Goal: Task Accomplishment & Management: Use online tool/utility

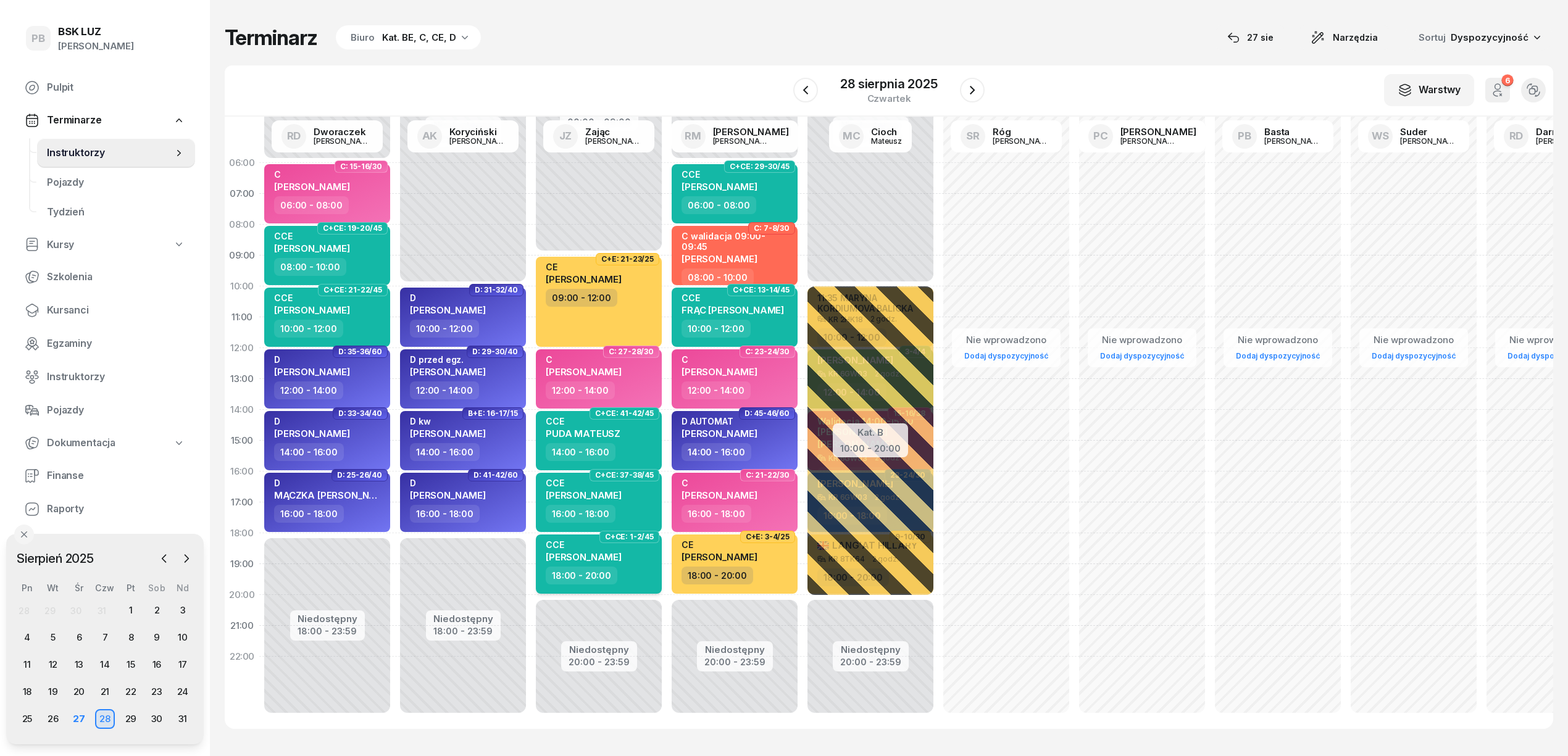
click at [607, 558] on span "[PERSON_NAME]" at bounding box center [583, 557] width 76 height 12
select select "18"
select select "20"
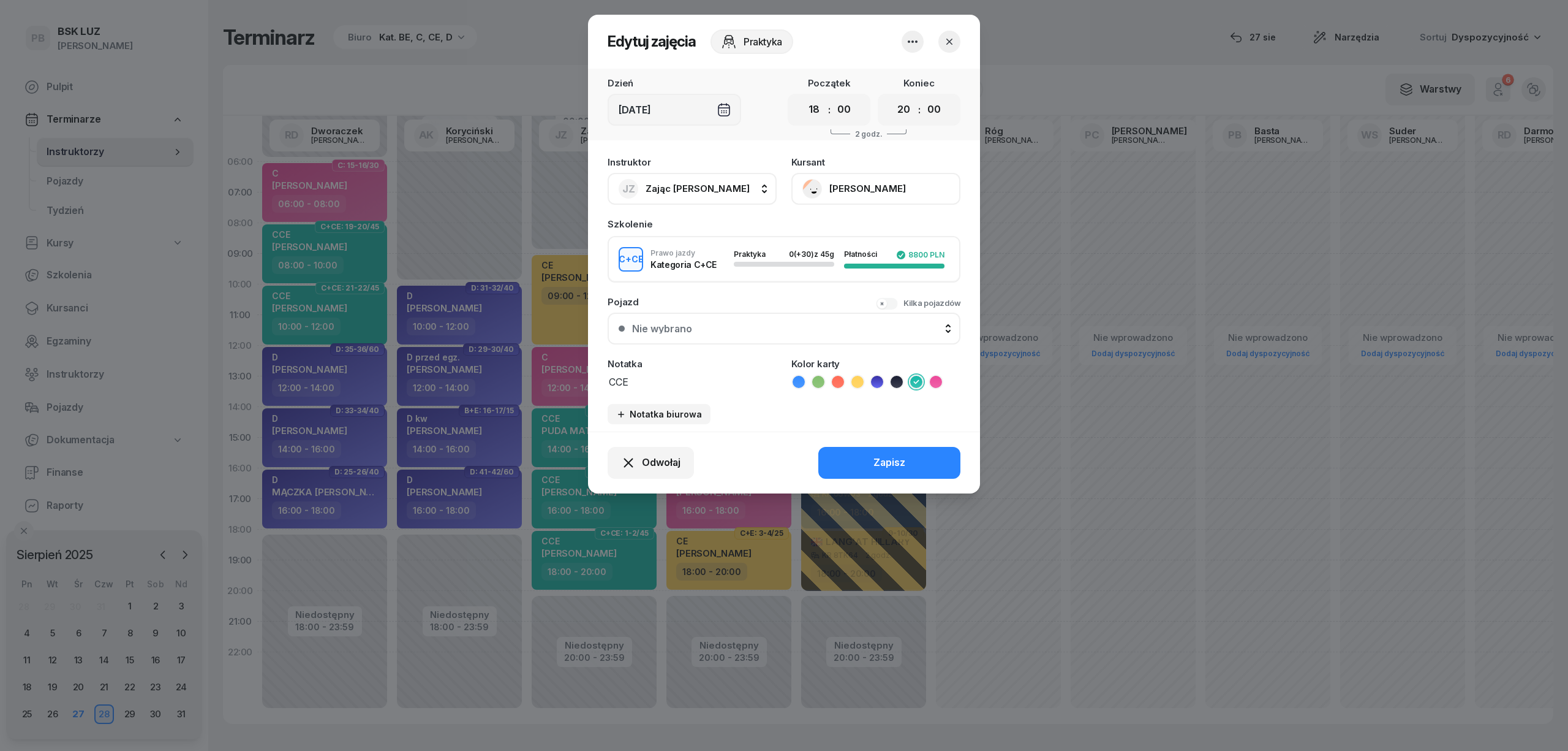
click at [851, 182] on button "[PERSON_NAME]" at bounding box center [876, 189] width 169 height 32
click at [851, 224] on div "Otwórz profil" at bounding box center [831, 231] width 59 height 16
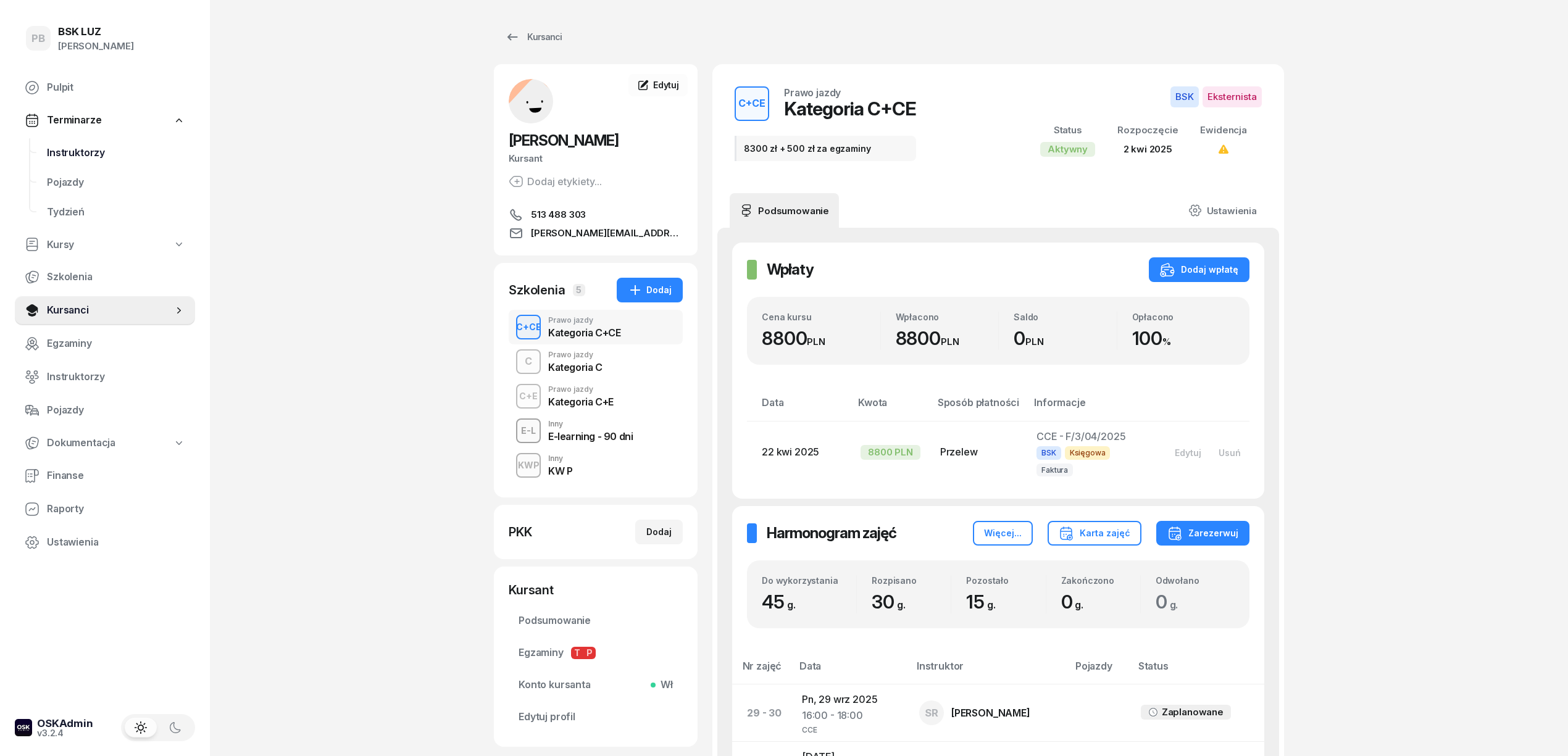
click at [61, 145] on span "Instruktorzy" at bounding box center [116, 153] width 138 height 16
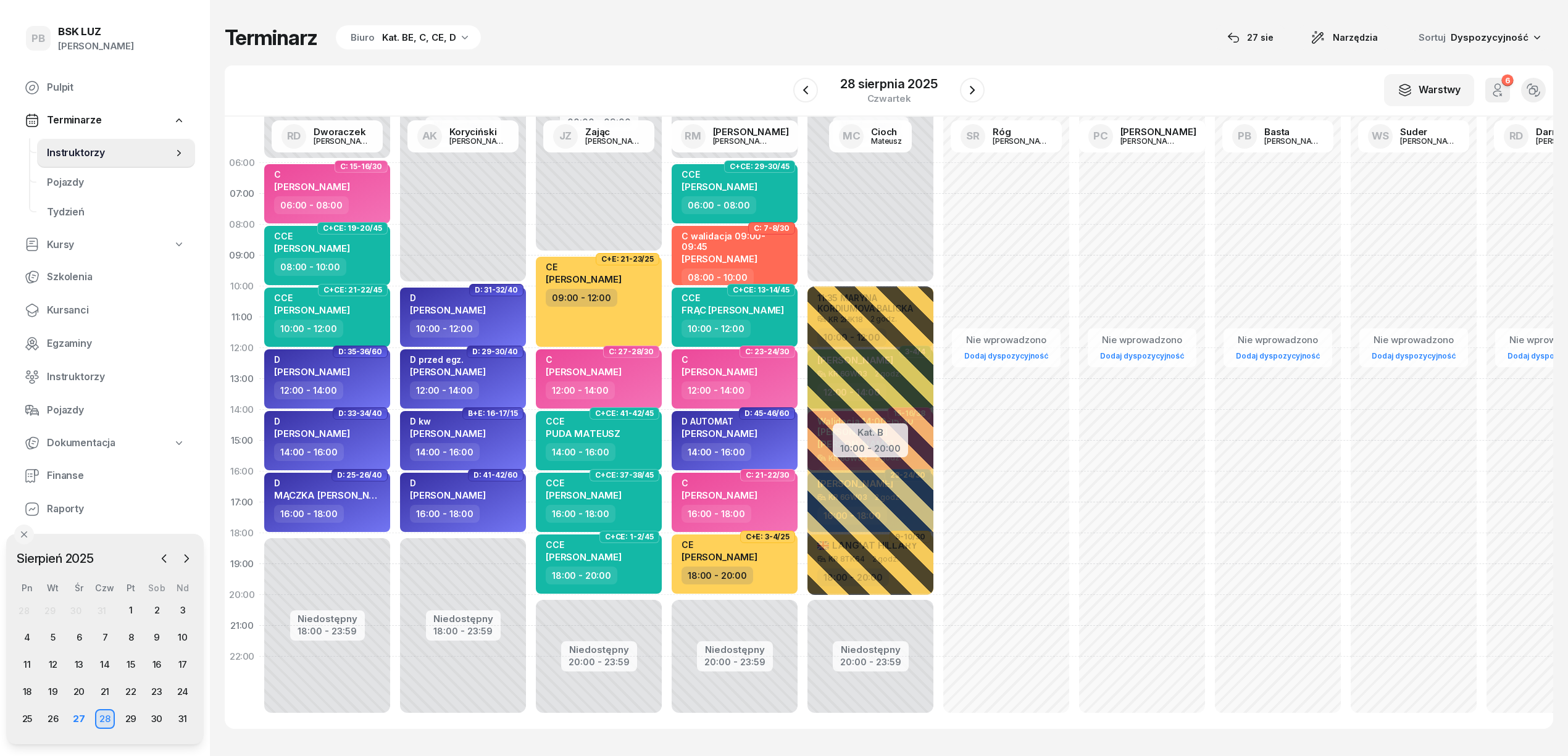
click at [613, 45] on div "Terminarz Biuro Kat. BE, C, CE, D [DATE] Narzędzia Sortuj Dyspozycyjność" at bounding box center [889, 37] width 1329 height 26
click at [798, 18] on div "Terminarz Biuro Kat. BE, C, CE, D [DATE] Narzędzia Sortuj Dyspozycyjność W Wybi…" at bounding box center [889, 376] width 1329 height 754
click at [1097, 38] on div "Terminarz Biuro Kat. BE, C, CE, D [DATE] Narzędzia Sortuj Dyspozycyjność" at bounding box center [889, 37] width 1329 height 26
click at [1048, 83] on div "W Wybierz AK [PERSON_NAME] BP [PERSON_NAME] DP [PERSON_NAME] GS [PERSON_NAME] I…" at bounding box center [889, 91] width 1329 height 51
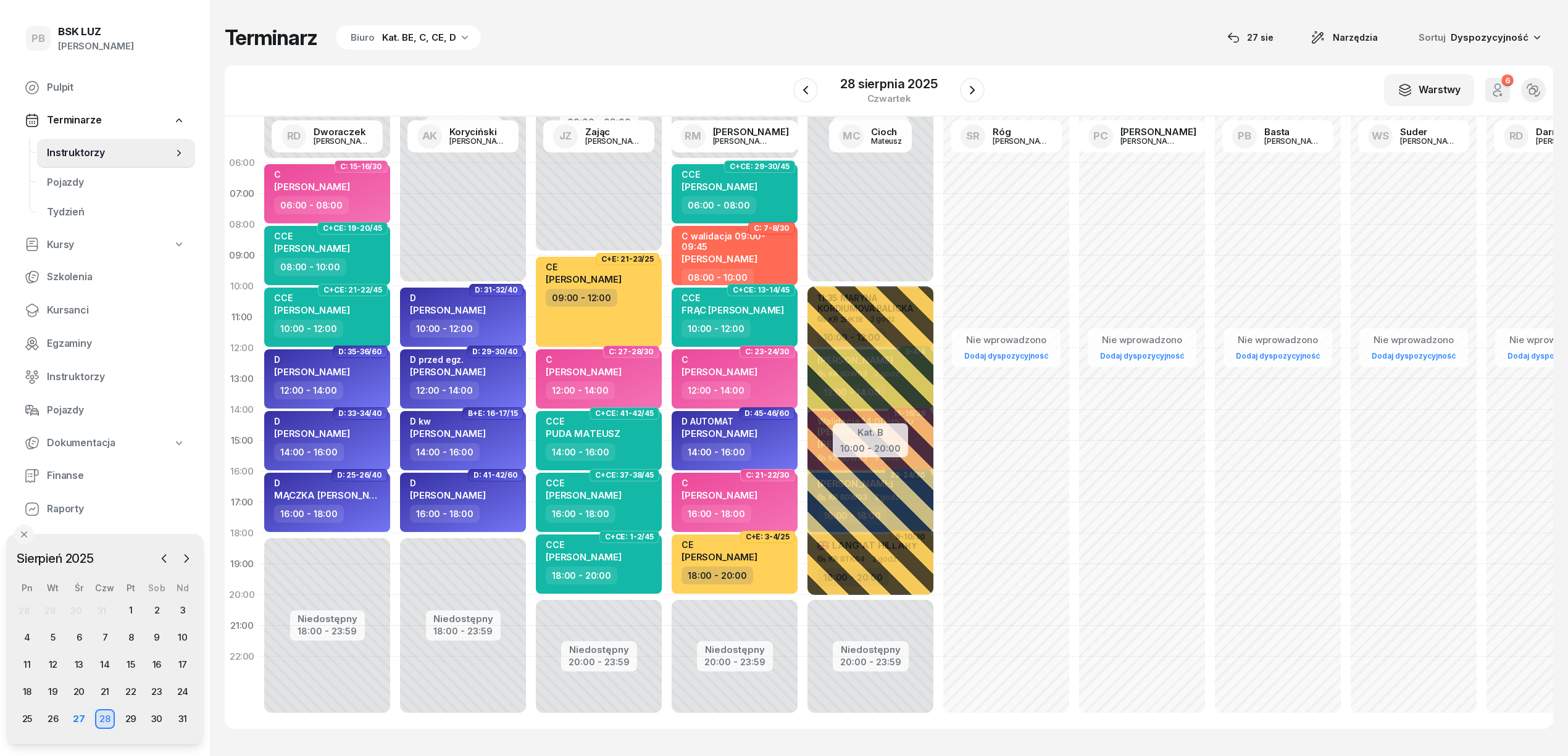
click at [1053, 58] on div "Terminarz Biuro Kat. BE, C, CE, D [DATE] Narzędzia Sortuj Dyspozycyjność W Wybi…" at bounding box center [889, 376] width 1329 height 754
click at [757, 191] on div "CCE [PERSON_NAME]" at bounding box center [719, 183] width 76 height 27
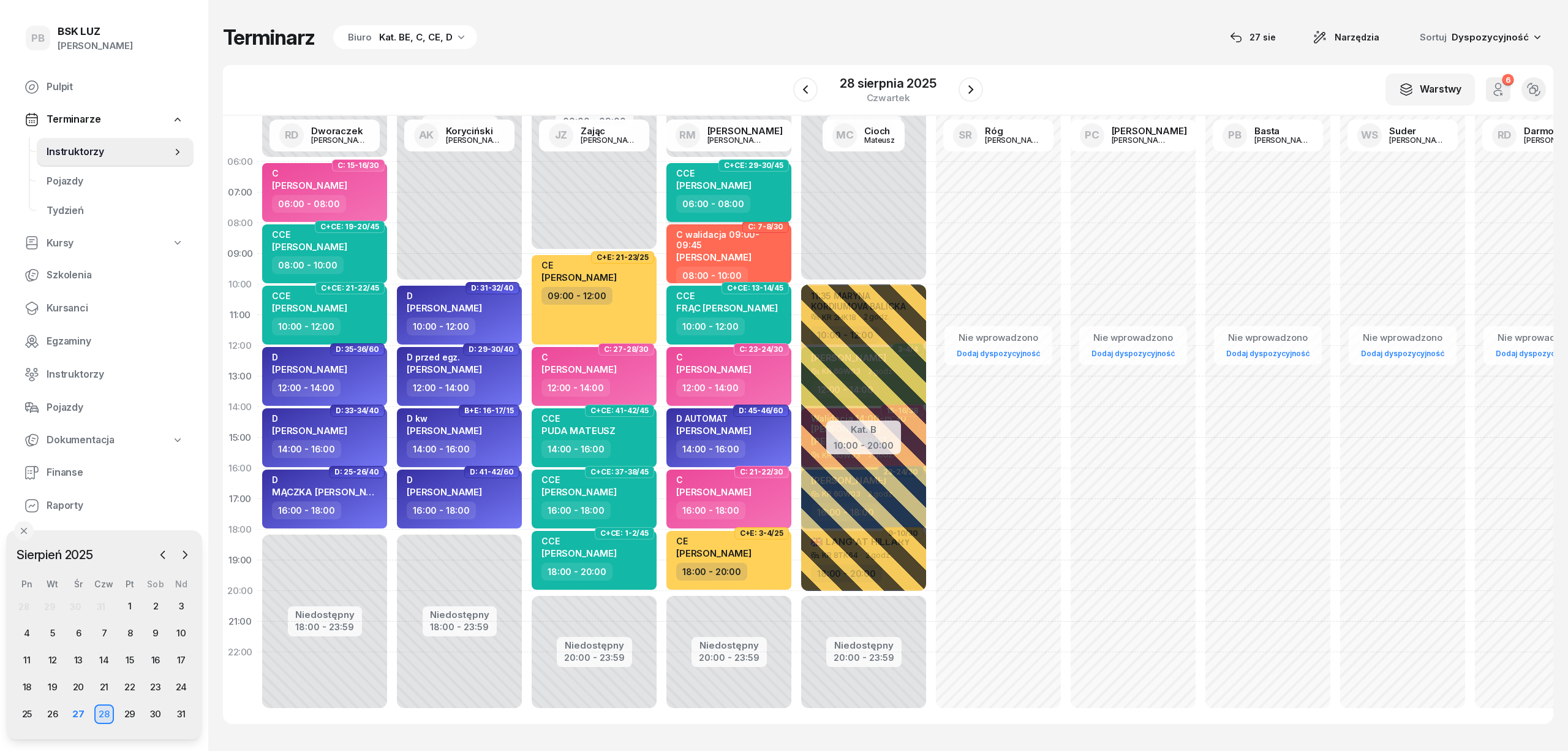
select select "06"
select select "08"
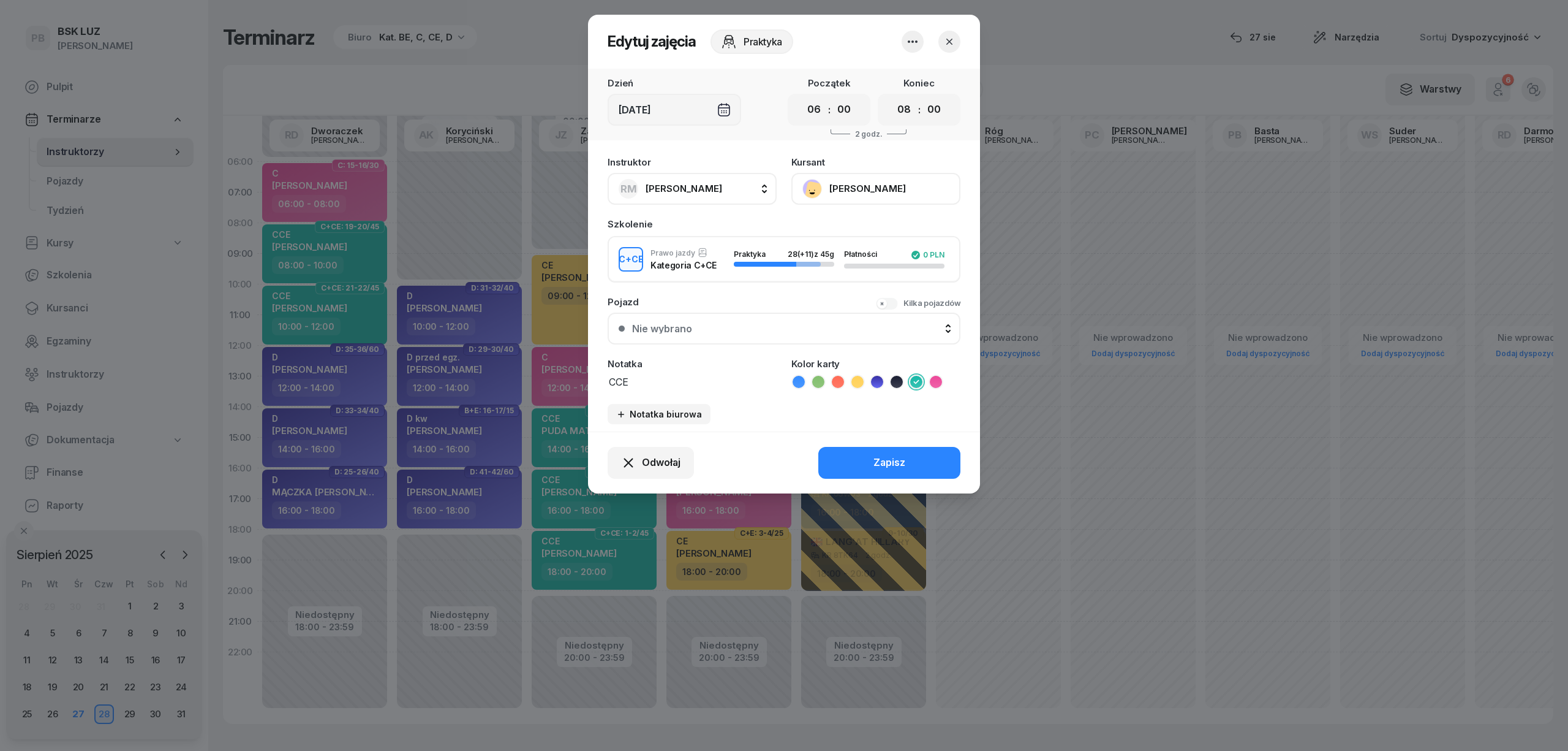
click at [655, 376] on textarea "CCE" at bounding box center [692, 381] width 169 height 16
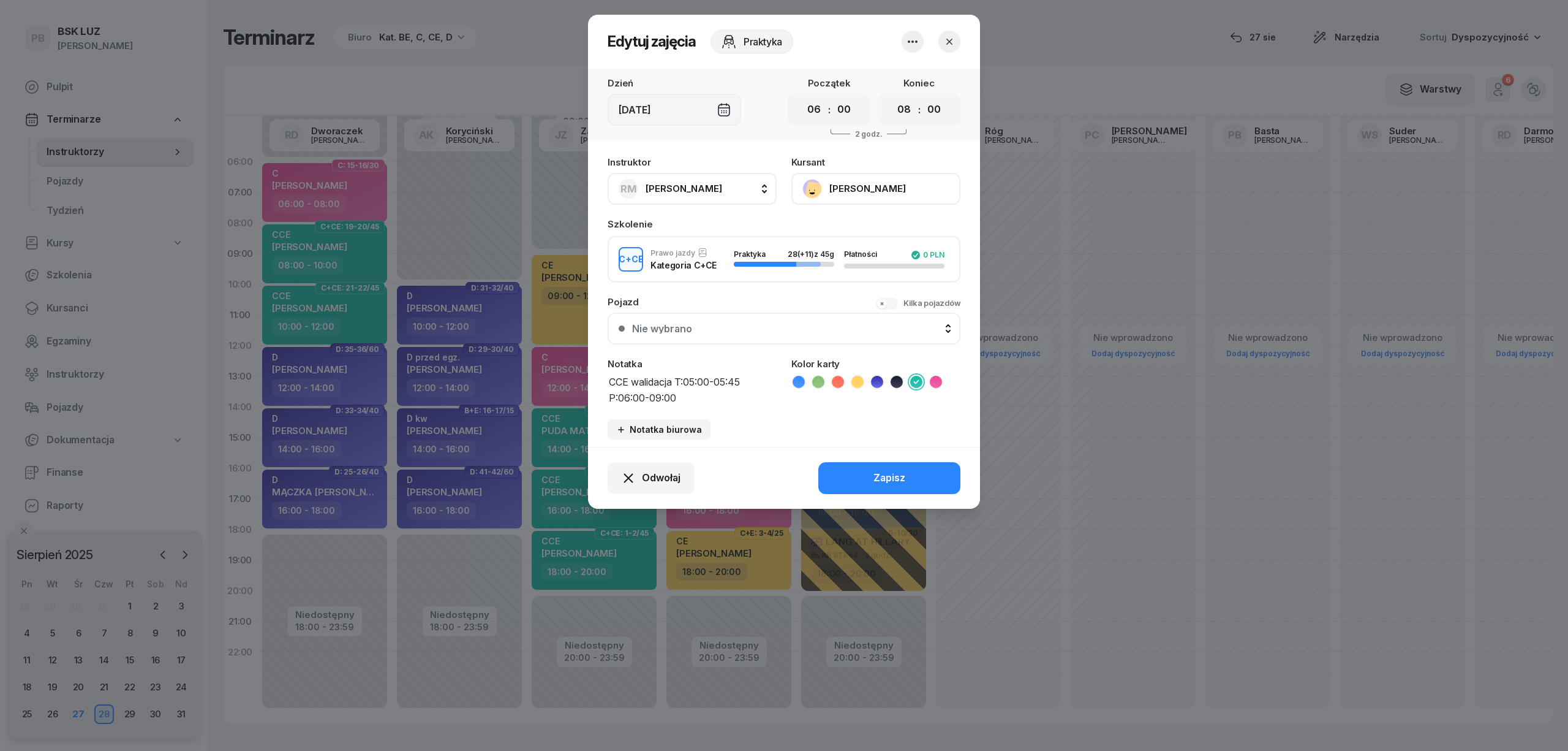
type textarea "CCE walidacja T:05:00-05:45 P:06:00-09:00"
click at [837, 376] on icon at bounding box center [838, 381] width 12 height 12
click at [844, 473] on button "Zapisz" at bounding box center [889, 478] width 142 height 32
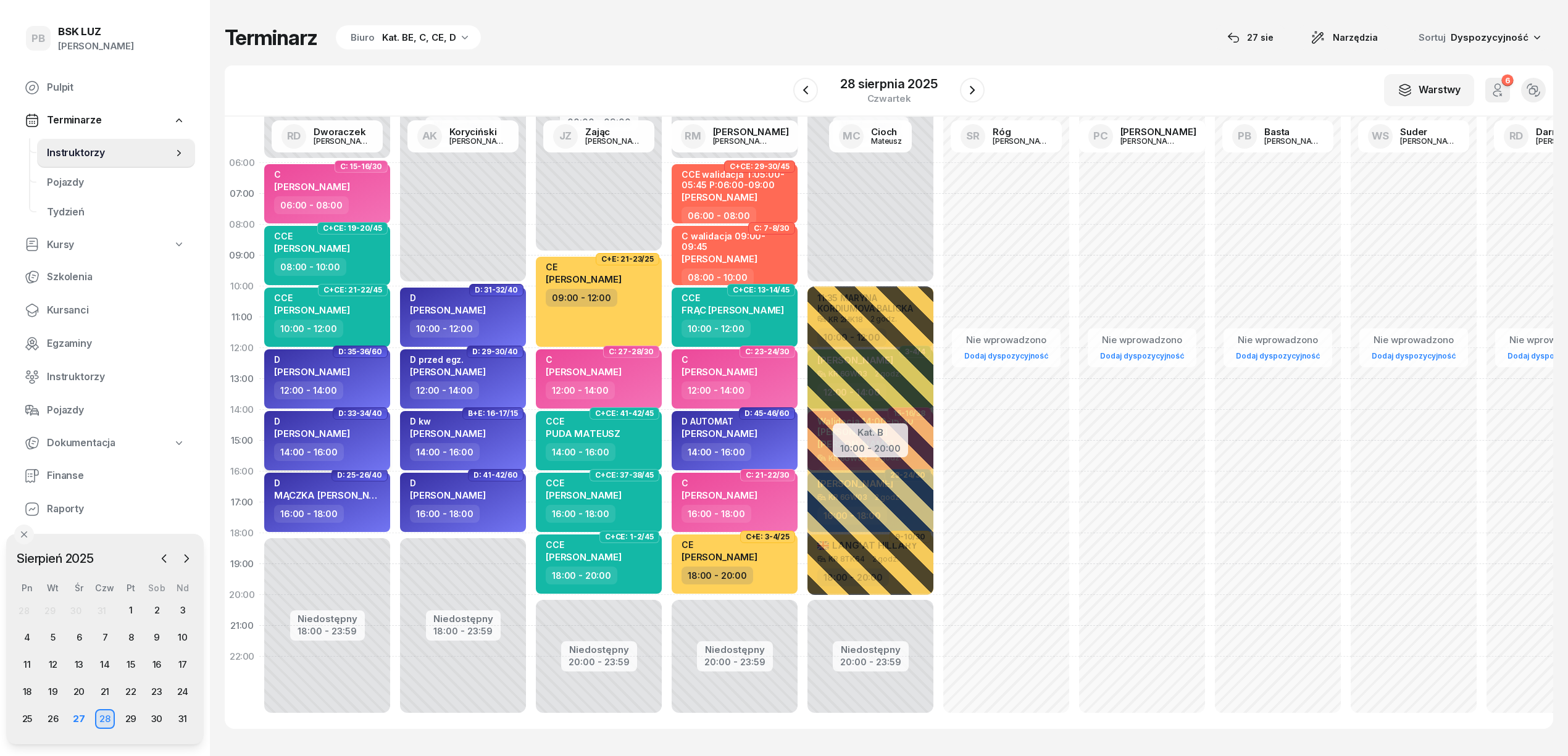
click at [369, 435] on div "D [PERSON_NAME]" at bounding box center [328, 429] width 109 height 27
select select "14"
select select "16"
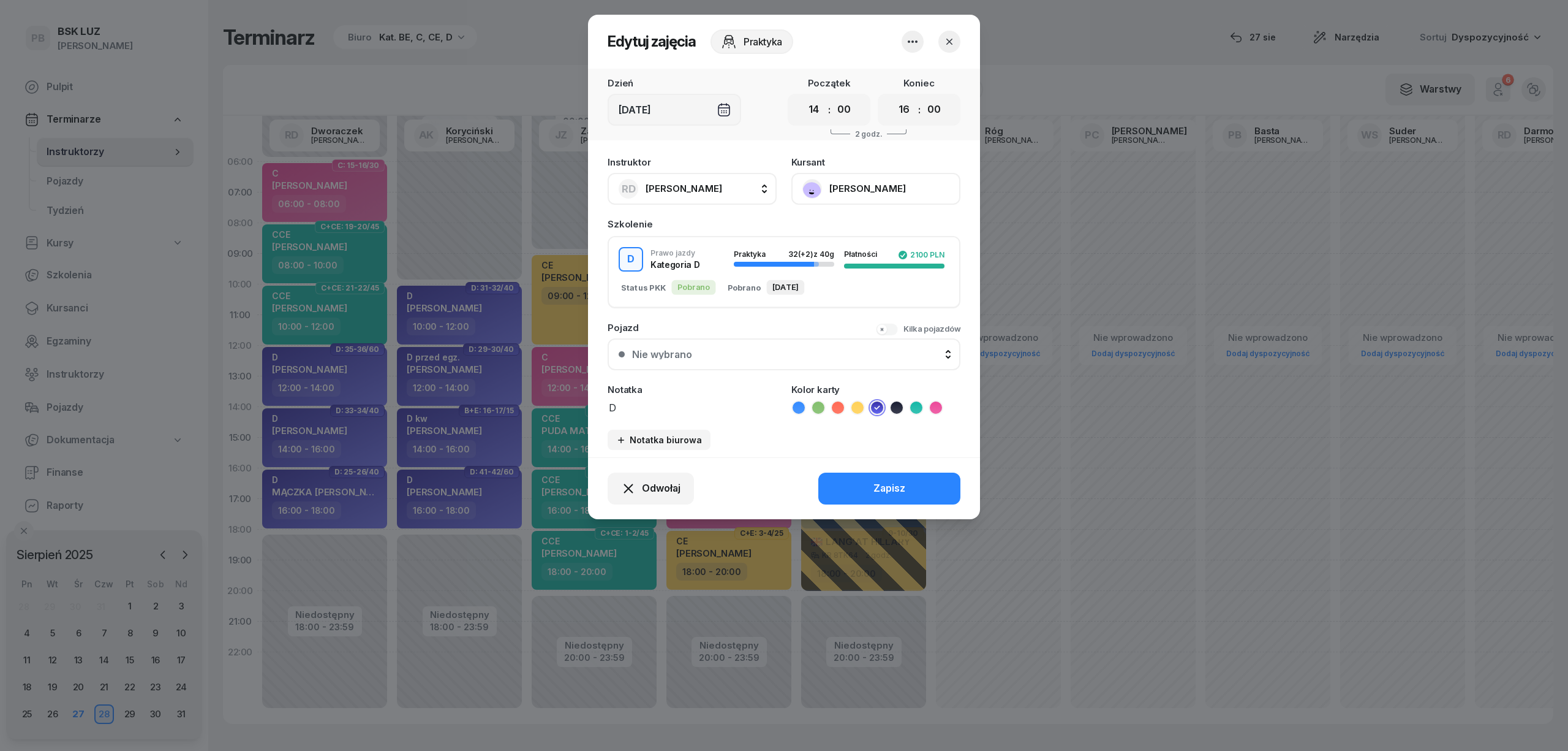
click at [633, 410] on textarea "D" at bounding box center [692, 407] width 169 height 16
type textarea "D walidacja 14:00-14:45"
click at [835, 407] on icon at bounding box center [838, 407] width 12 height 12
click at [877, 483] on div "Zapisz" at bounding box center [889, 488] width 32 height 16
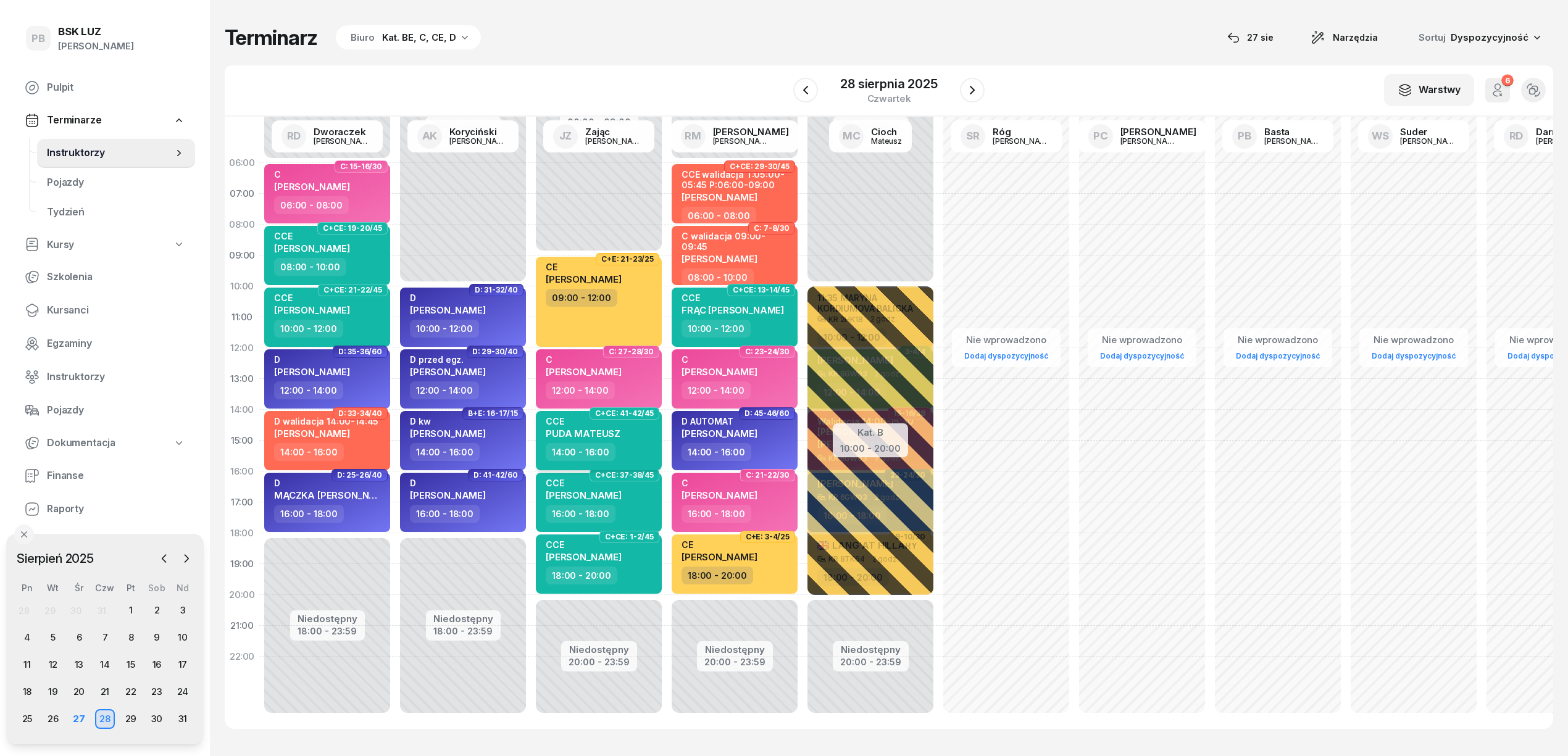
click at [625, 440] on div "CCE [PERSON_NAME]" at bounding box center [600, 429] width 109 height 27
select select "14"
select select "16"
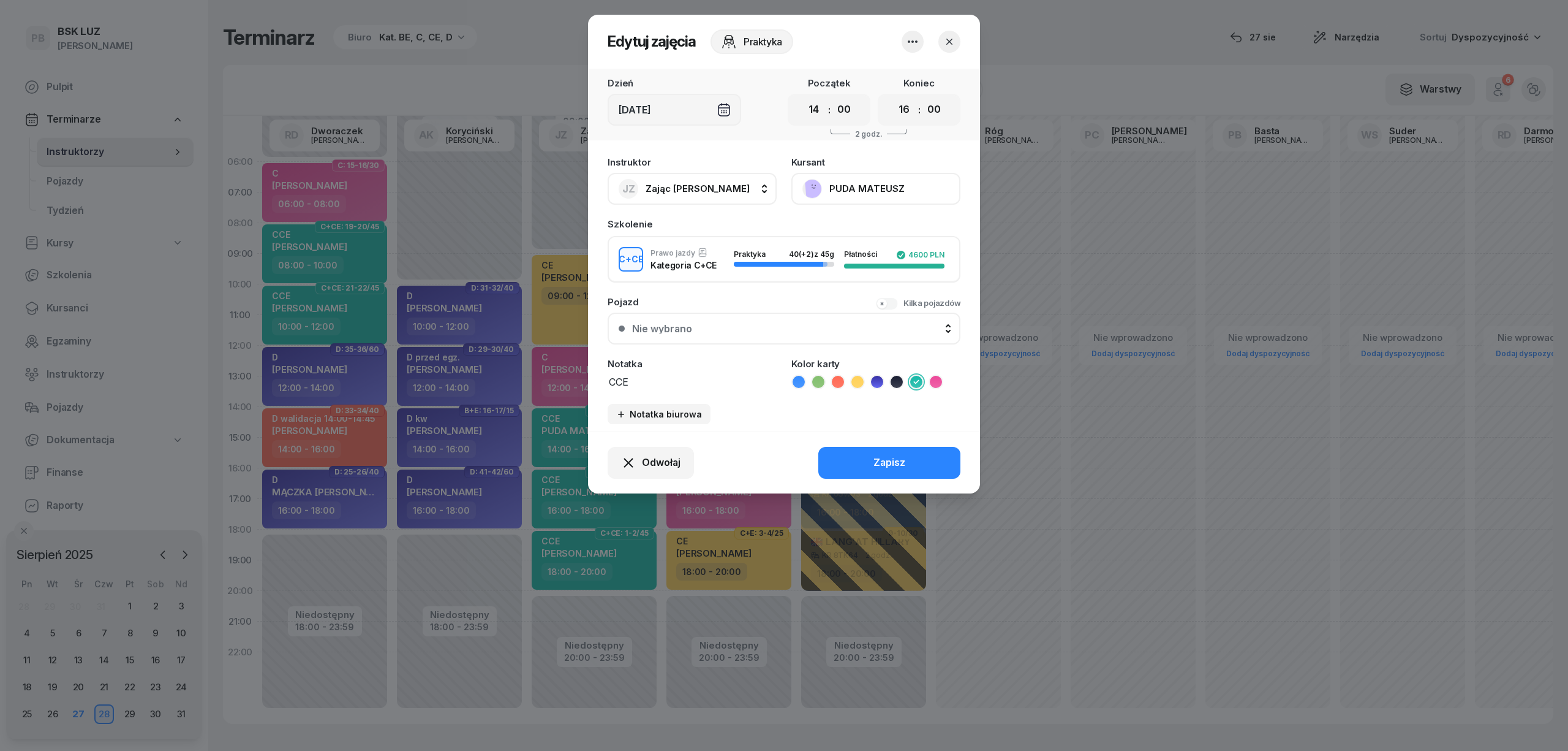
click at [640, 383] on textarea "CCE" at bounding box center [692, 381] width 169 height 16
paste textarea "10:15-11:00"
paste textarea "14:00-17:00"
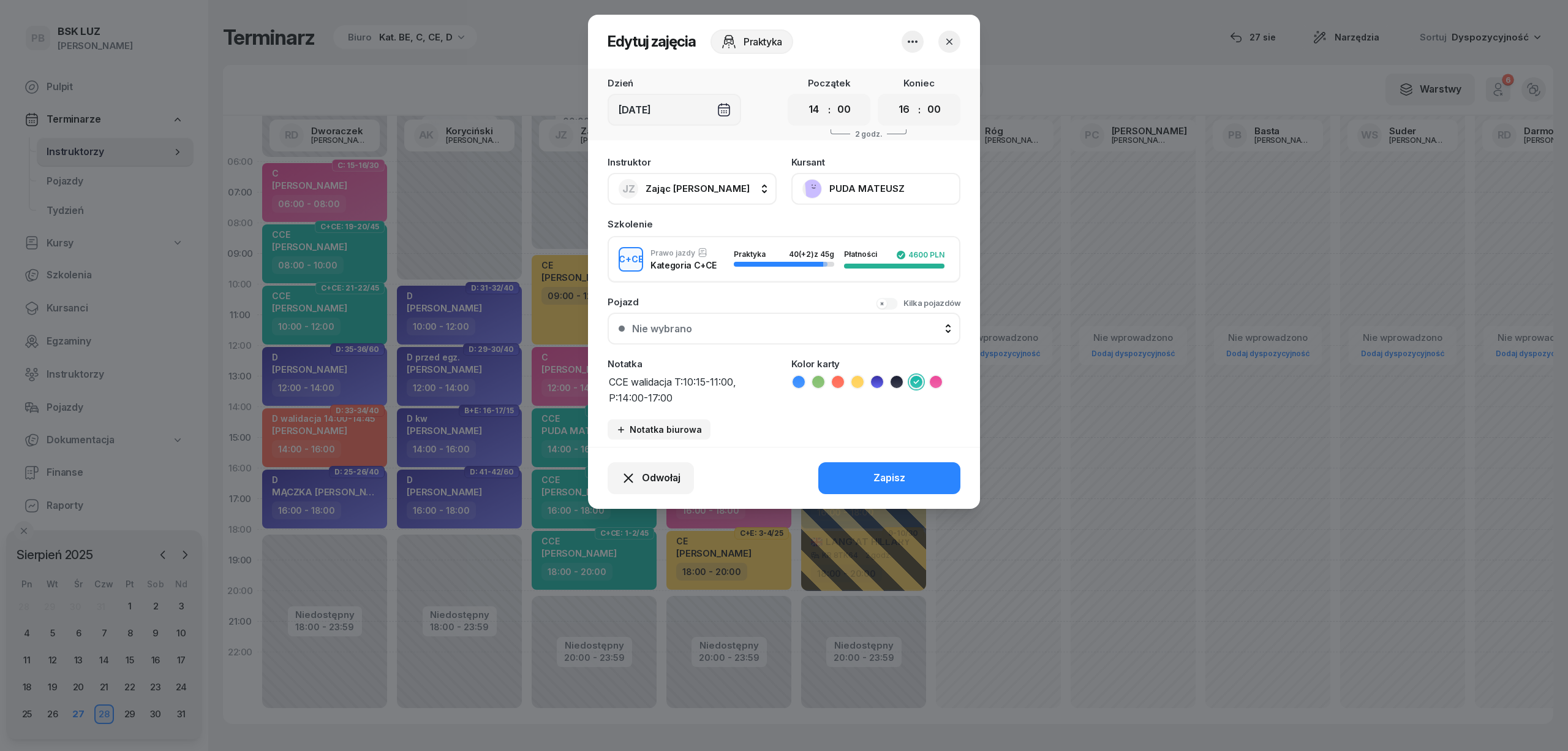
type textarea "CCE walidacja T:10:15-11:00, P:14:00-17:00"
click at [840, 378] on icon at bounding box center [838, 381] width 12 height 12
click at [878, 478] on div "Zapisz" at bounding box center [889, 478] width 32 height 16
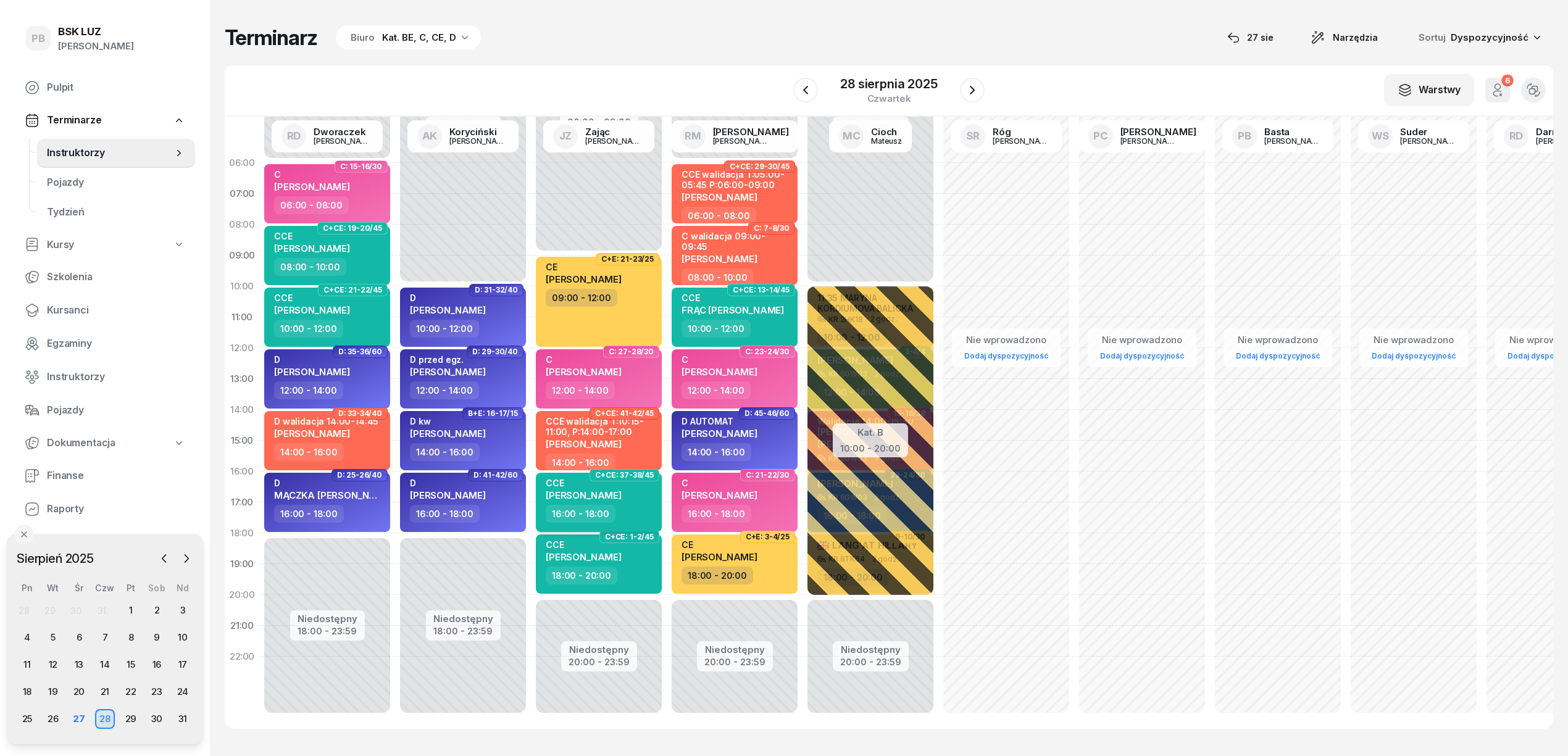
click at [638, 512] on div "16:00 - 18:00" at bounding box center [600, 514] width 109 height 18
select select "16"
select select "18"
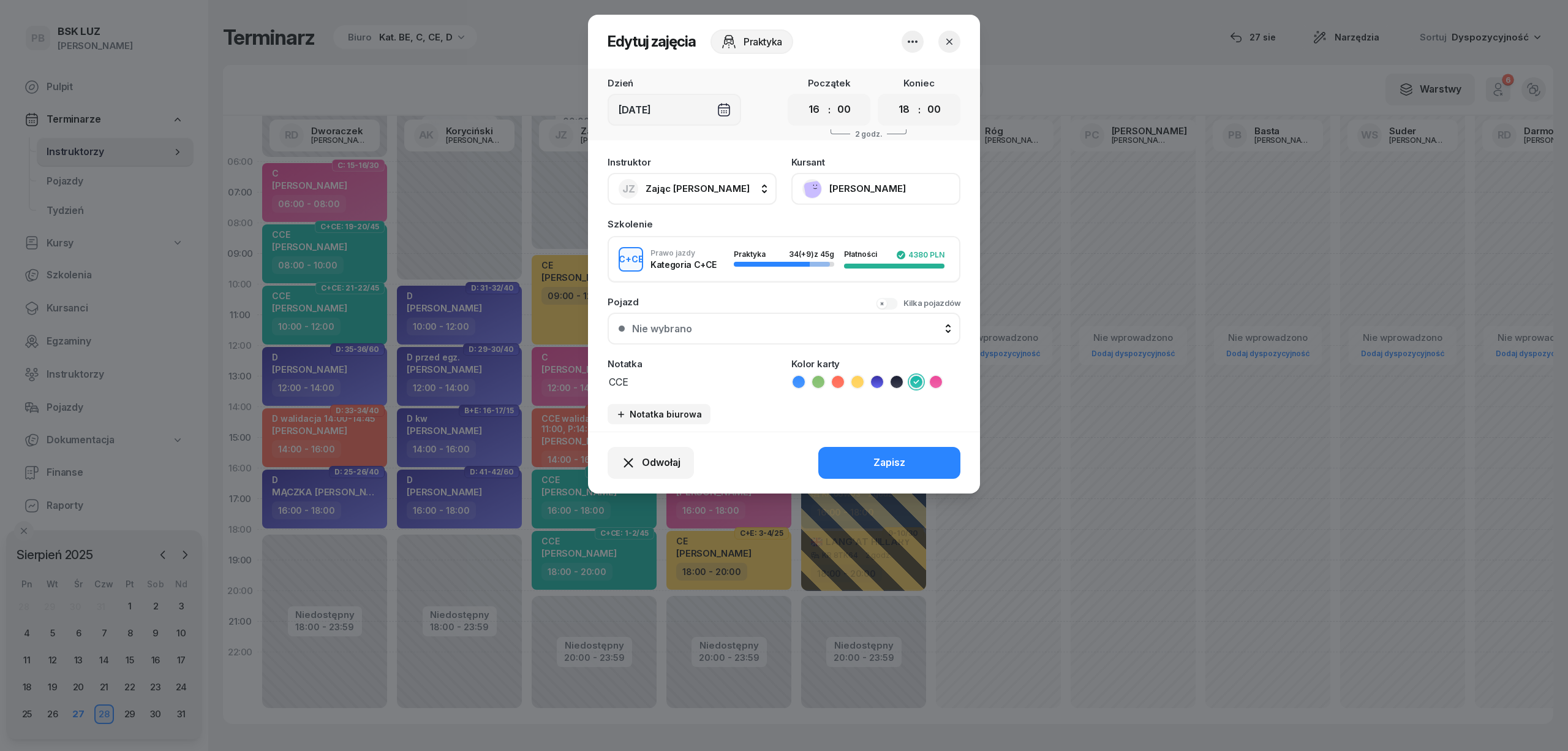
click at [645, 375] on textarea "CCE" at bounding box center [692, 381] width 169 height 16
paste textarea "16:00-16:45"
type textarea "CCE walidacja 16:00-16:45"
click at [835, 380] on icon at bounding box center [837, 381] width 6 height 4
click at [866, 469] on button "Zapisz" at bounding box center [889, 463] width 142 height 32
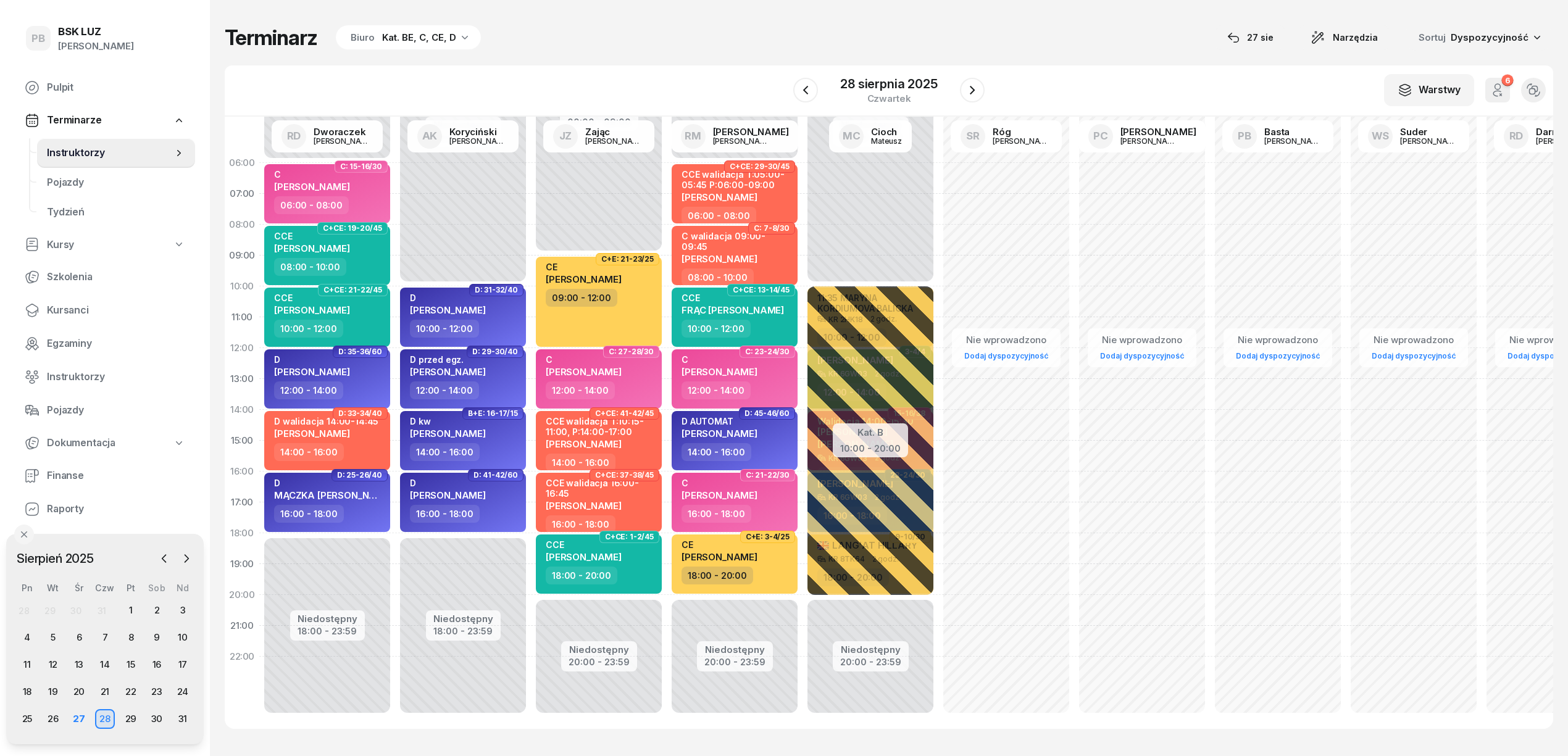
click at [634, 30] on div "Terminarz Biuro Kat. BE, C, CE, D [DATE] Narzędzia Sortuj Dyspozycyjność" at bounding box center [889, 37] width 1329 height 26
click at [630, 451] on div "CCE walidacja T:10:15-11:00, P:14:00-17:00 [PERSON_NAME]" at bounding box center [600, 434] width 109 height 37
select select "14"
select select "16"
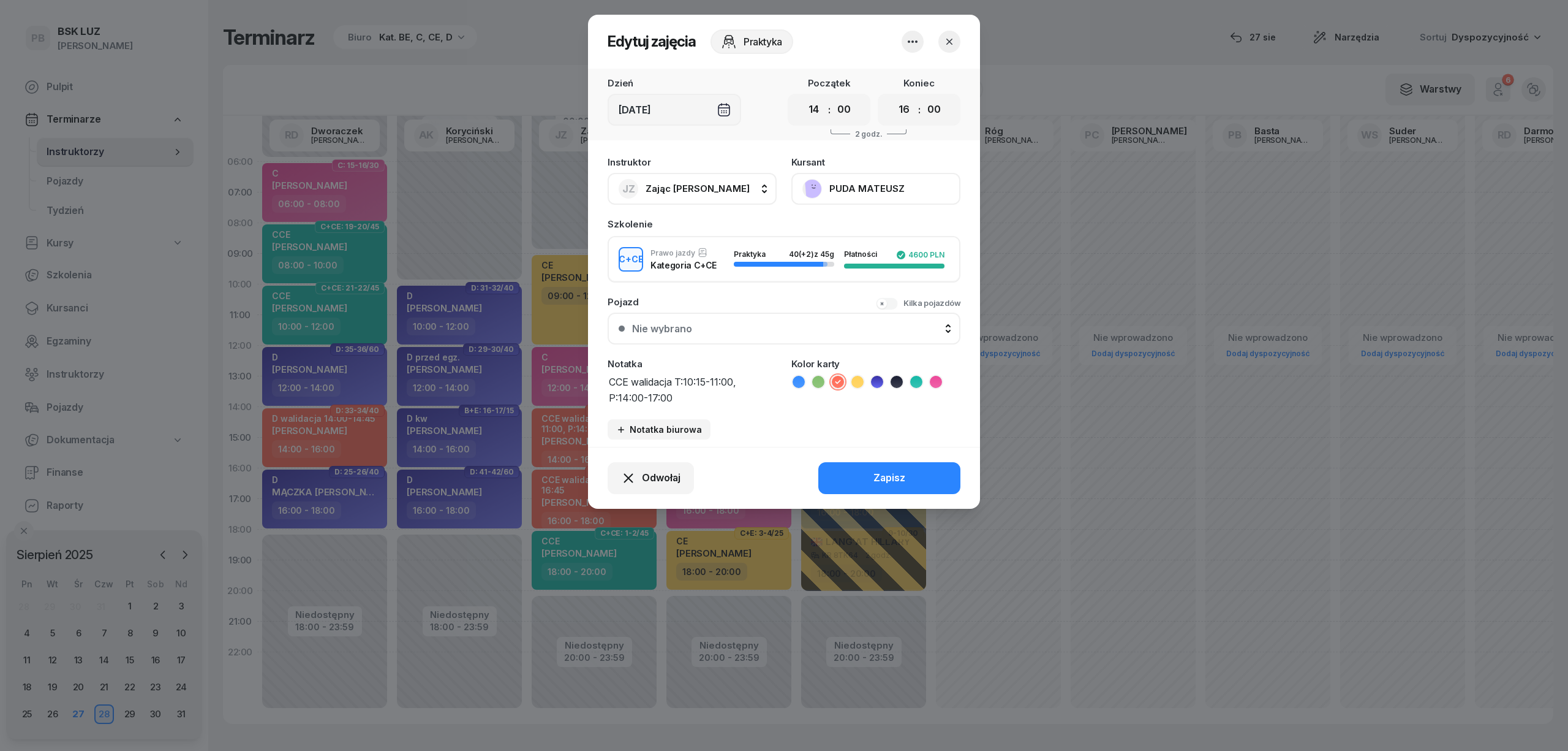
click at [675, 379] on textarea "CCE walidacja T:10:15-11:00, P:14:00-17:00" at bounding box center [692, 388] width 169 height 31
type textarea "CCE walidacja ([PERSON_NAME]) T:10:15-11:00, P:14:00-17:00"
click at [911, 469] on button "Zapisz" at bounding box center [889, 478] width 142 height 32
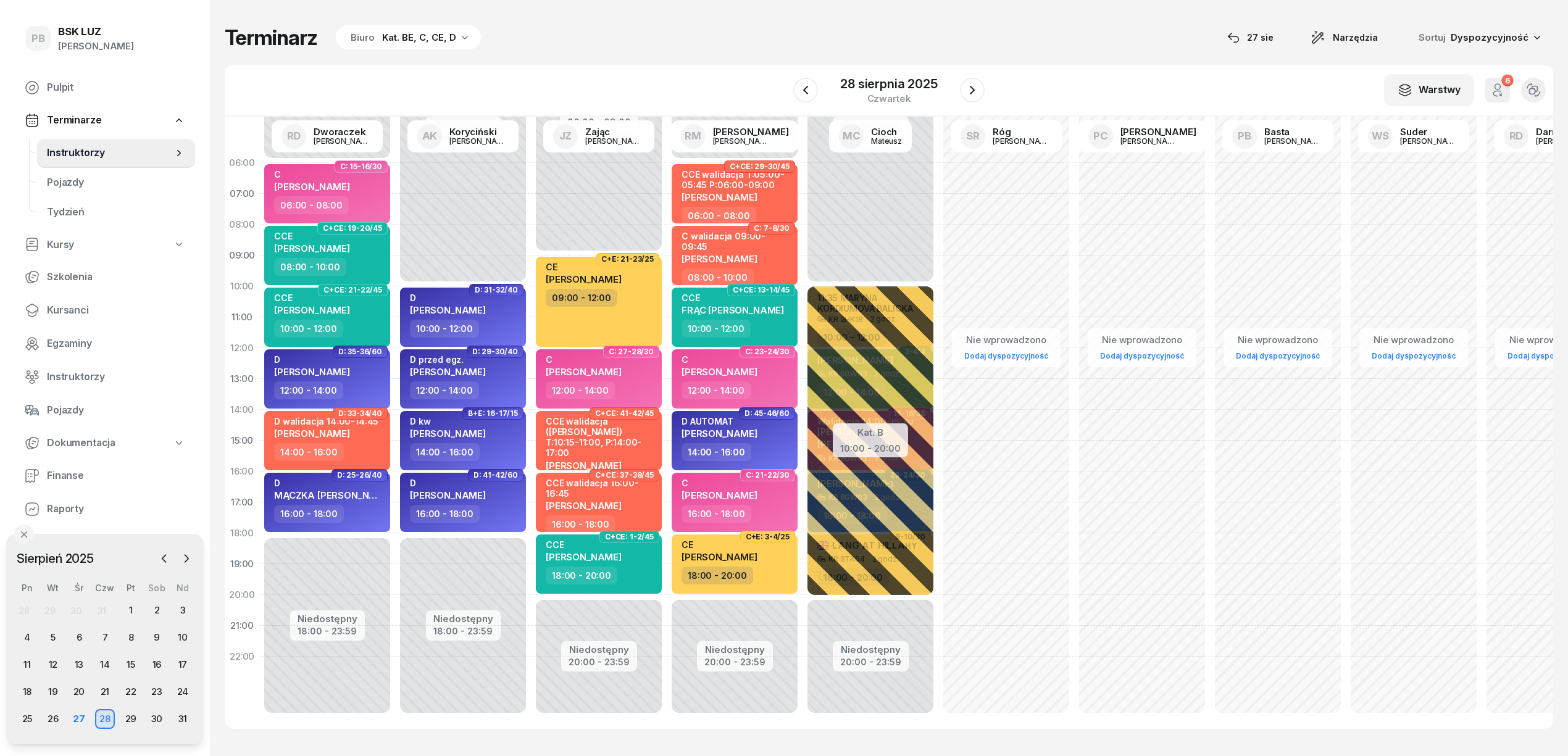
click at [650, 63] on div "Terminarz Biuro Kat. BE, C, CE, D [DATE] Narzędzia Sortuj Dyspozycyjność W Wybi…" at bounding box center [889, 376] width 1329 height 754
click at [980, 94] on button "button" at bounding box center [972, 89] width 25 height 25
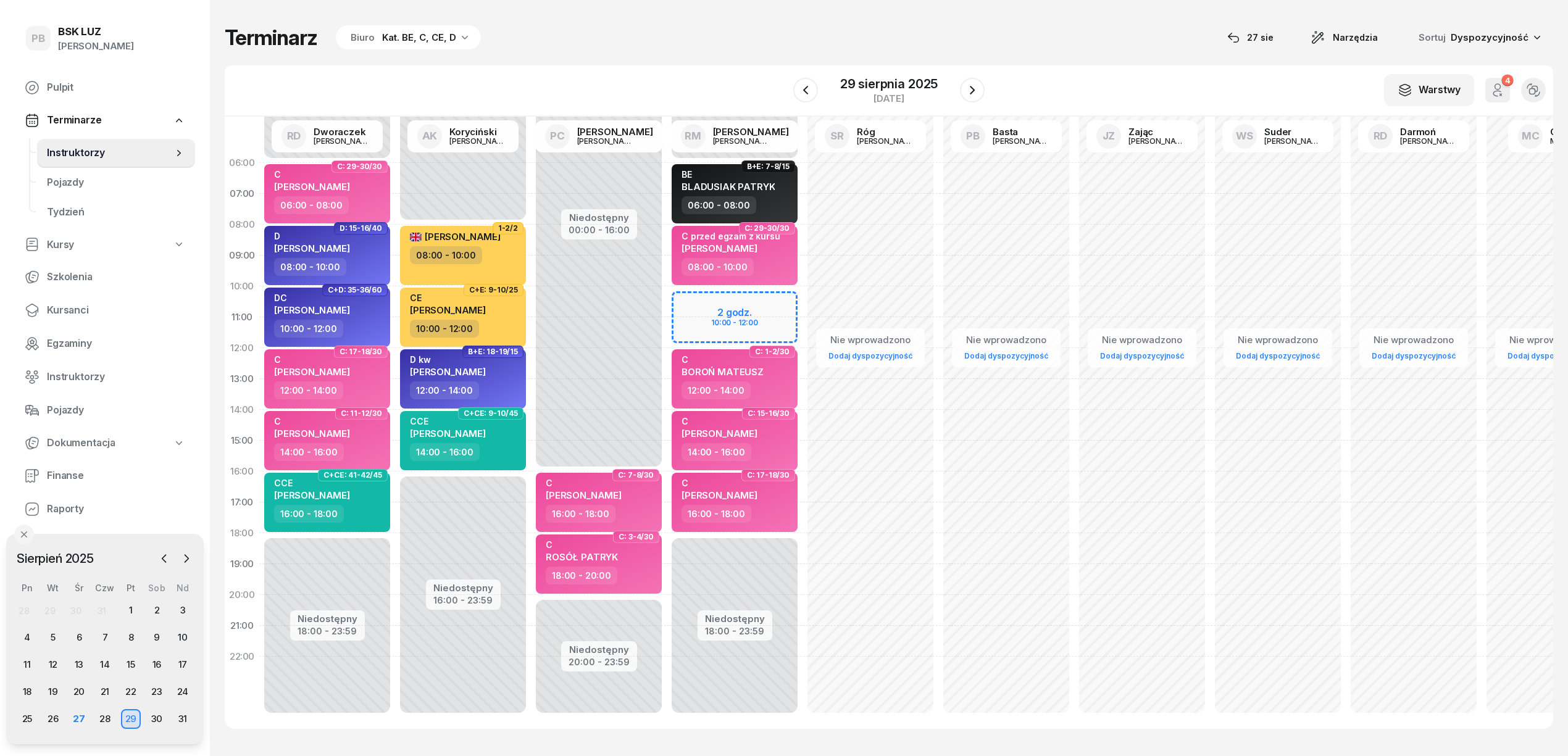
click at [732, 45] on div "Terminarz Biuro Kat. BE, C, CE, D [DATE] Narzędzia Sortuj Dyspozycyjność" at bounding box center [889, 37] width 1329 height 26
click at [808, 94] on icon "button" at bounding box center [805, 90] width 5 height 9
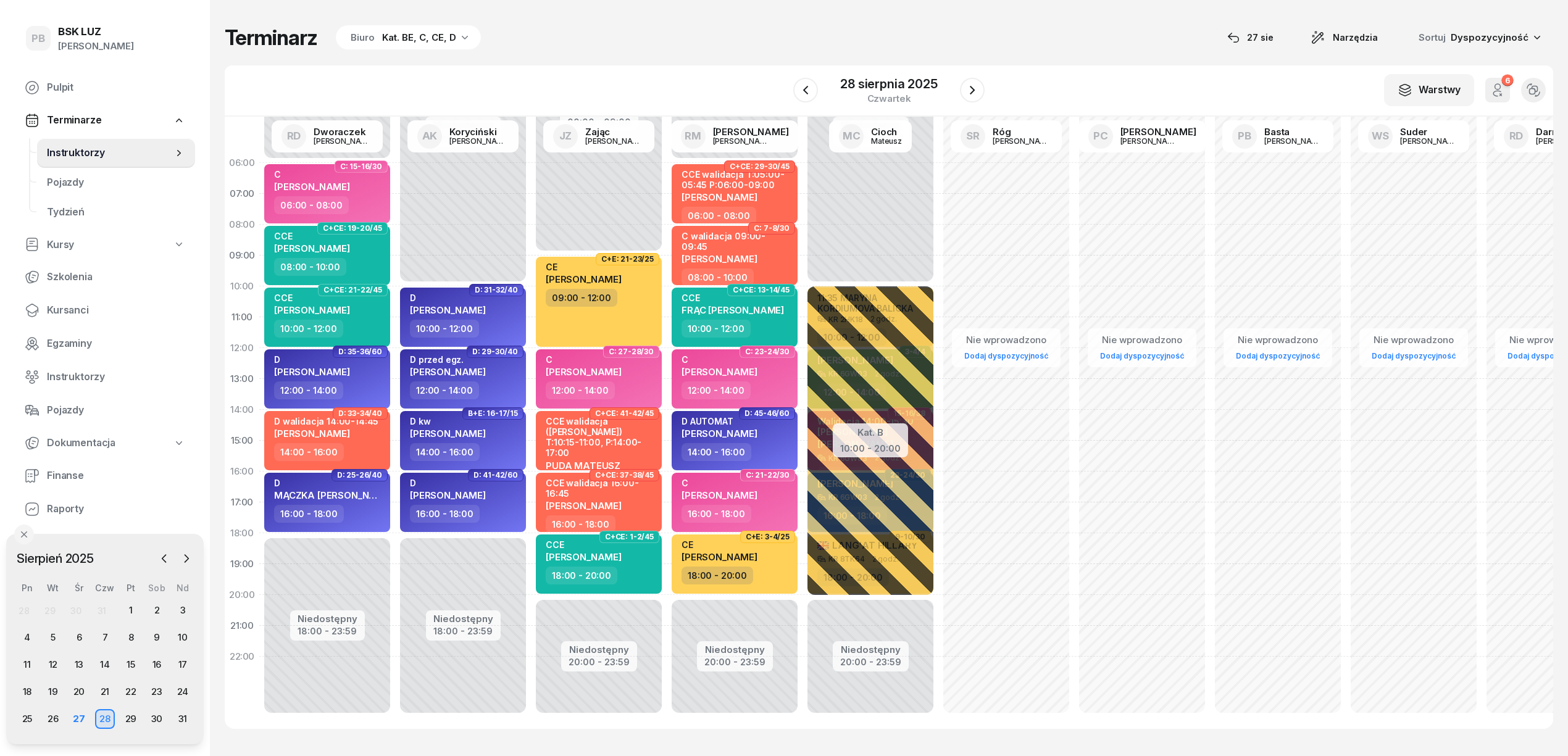
click at [704, 57] on div "Terminarz Biuro Kat. BE, C, CE, D [DATE] Narzędzia Sortuj Dyspozycyjność W Wybi…" at bounding box center [889, 376] width 1329 height 754
click at [411, 41] on div "Kat. BE, C, CE, D" at bounding box center [419, 37] width 74 height 15
click at [437, 45] on div "Dowolne Kat. A Kat. B Kat. BE, C, CE, [PERSON_NAME] test Biuro Kat. Wyższe W_W …" at bounding box center [398, 176] width 160 height 267
click at [416, 45] on div "Biuro Kat. BE, C, CE, D" at bounding box center [409, 37] width 145 height 25
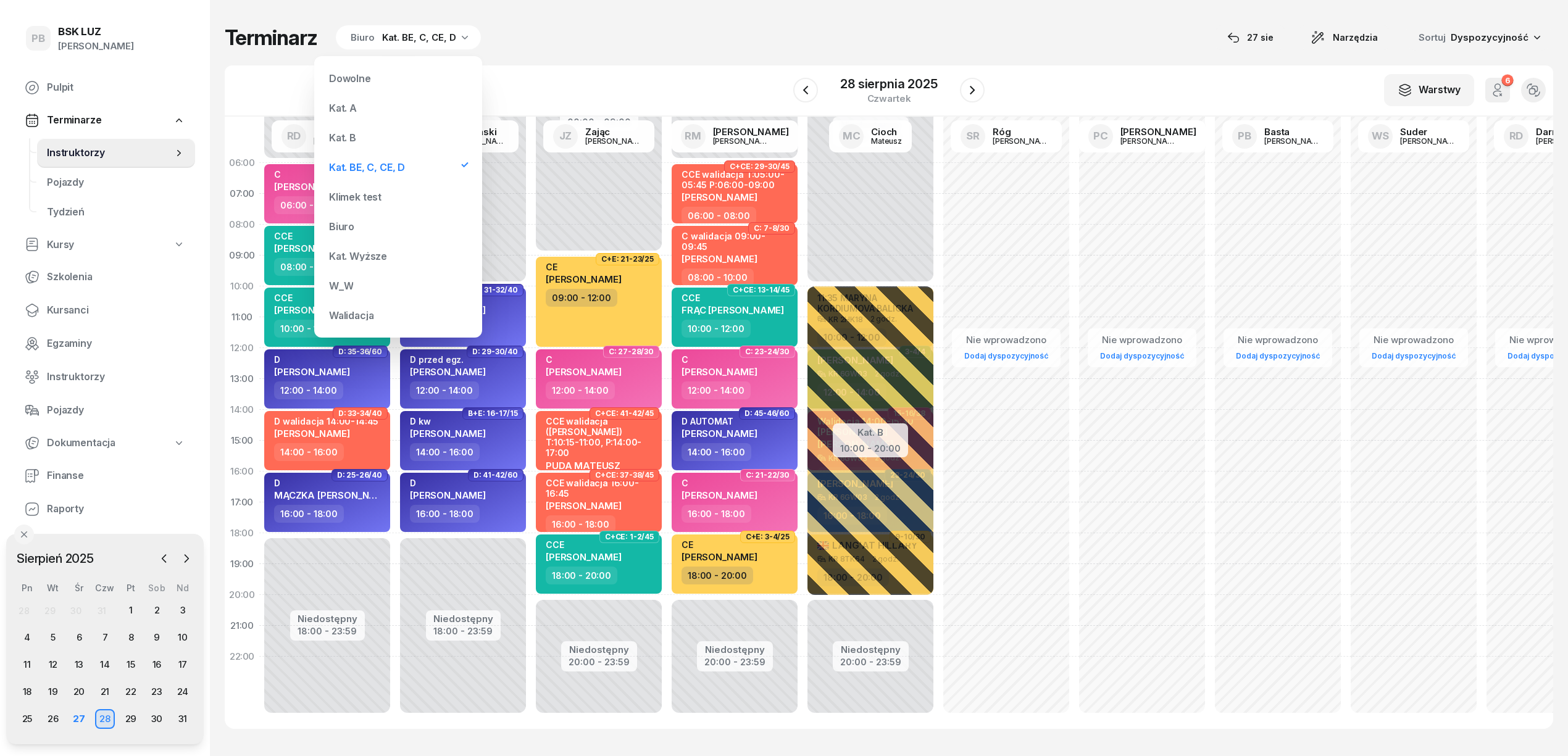
click at [350, 136] on div "Kat. B" at bounding box center [342, 137] width 27 height 10
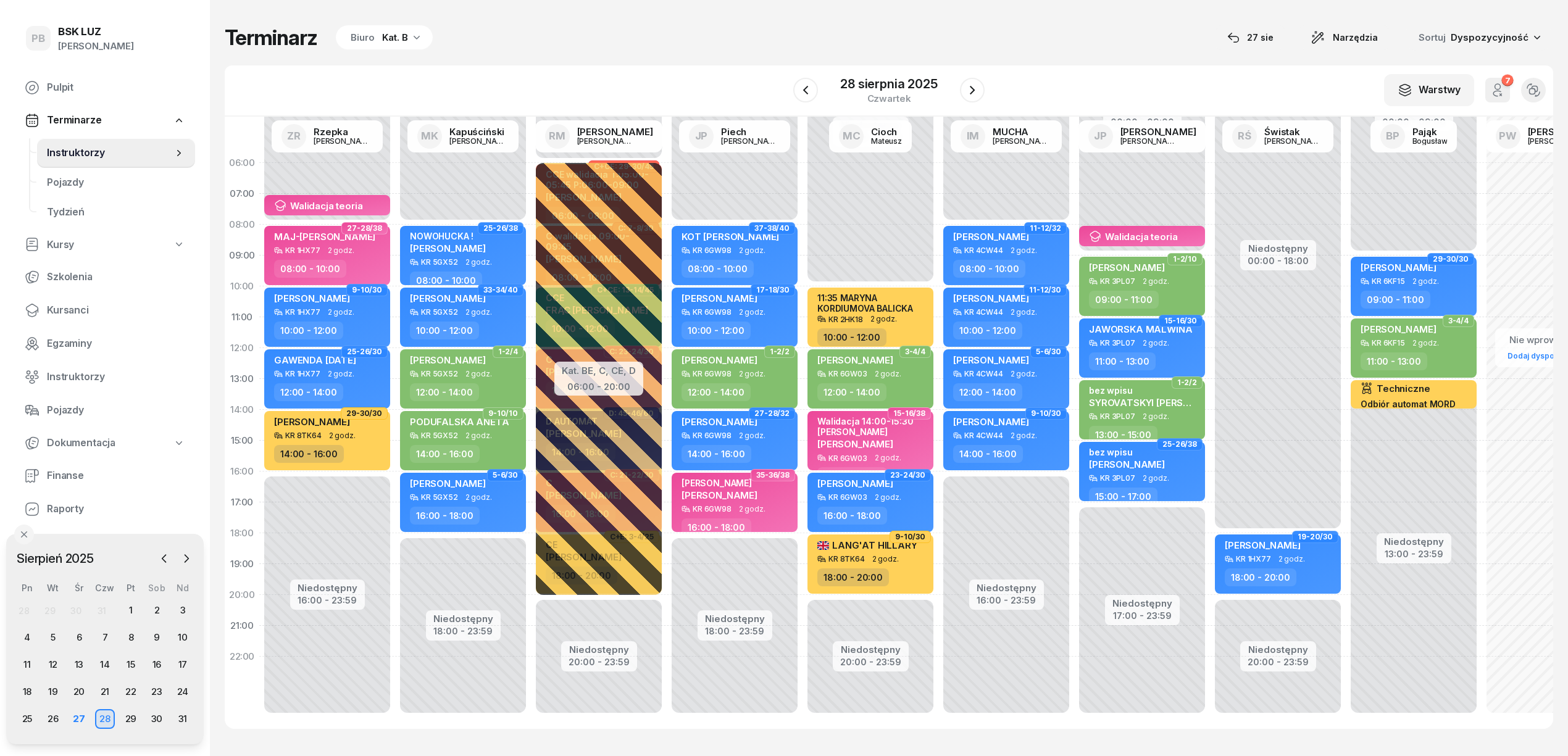
click at [754, 21] on div "Terminarz Biuro Kat. B [DATE] Narzędzia Sortuj Dyspozycyjność W Wybierz AK [PER…" at bounding box center [889, 376] width 1329 height 754
click at [1016, 41] on div "Terminarz Biuro Kat. B [DATE] Narzędzia Sortuj Dyspozycyjność" at bounding box center [889, 37] width 1329 height 26
click at [1116, 72] on div "W Wybierz AK [PERSON_NAME] BP [PERSON_NAME] DP [PERSON_NAME] GS [PERSON_NAME] I…" at bounding box center [889, 91] width 1329 height 51
click at [726, 30] on div "Terminarz Biuro Kat. B [DATE] Narzędzia Sortuj Dyspozycyjność" at bounding box center [889, 37] width 1329 height 26
drag, startPoint x: 496, startPoint y: 54, endPoint x: 499, endPoint y: 81, distance: 27.2
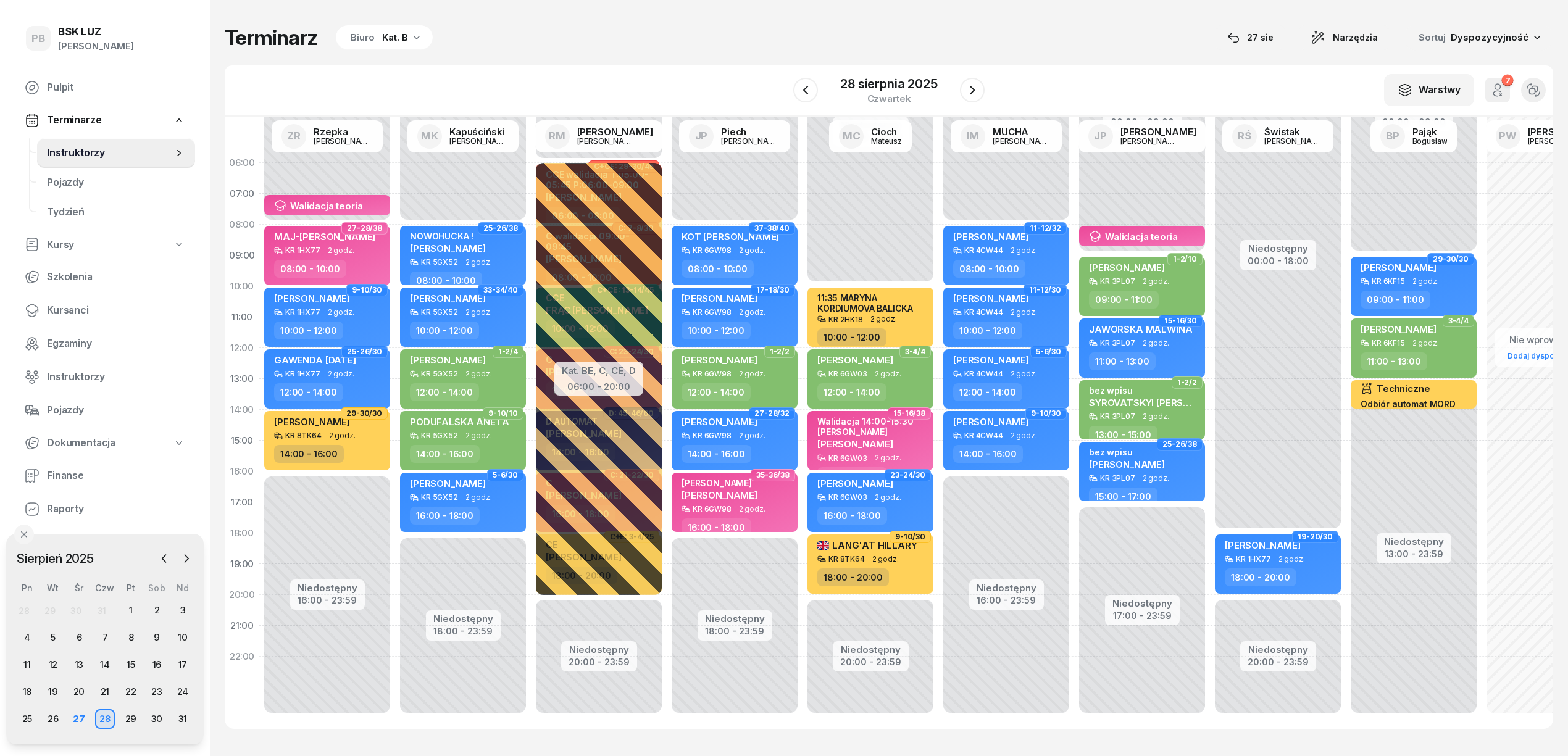
click at [496, 54] on div "Terminarz Biuro Kat. B [DATE] Narzędzia Sortuj Dyspozycyjność W Wybierz AK [PER…" at bounding box center [889, 376] width 1329 height 754
click at [401, 37] on div "Kat. B" at bounding box center [395, 37] width 26 height 15
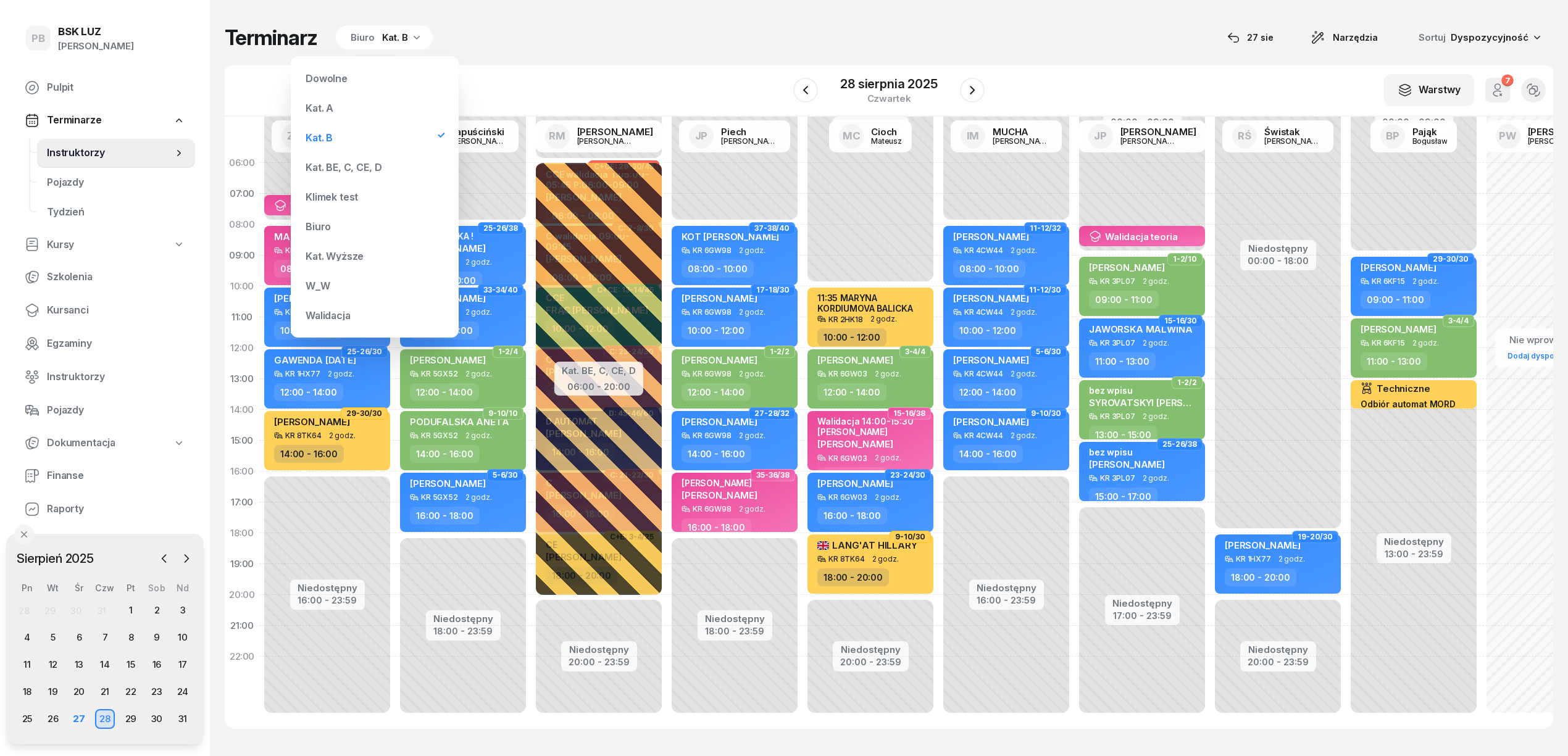
click at [353, 163] on div "Kat. BE, C, CE, D" at bounding box center [343, 167] width 76 height 10
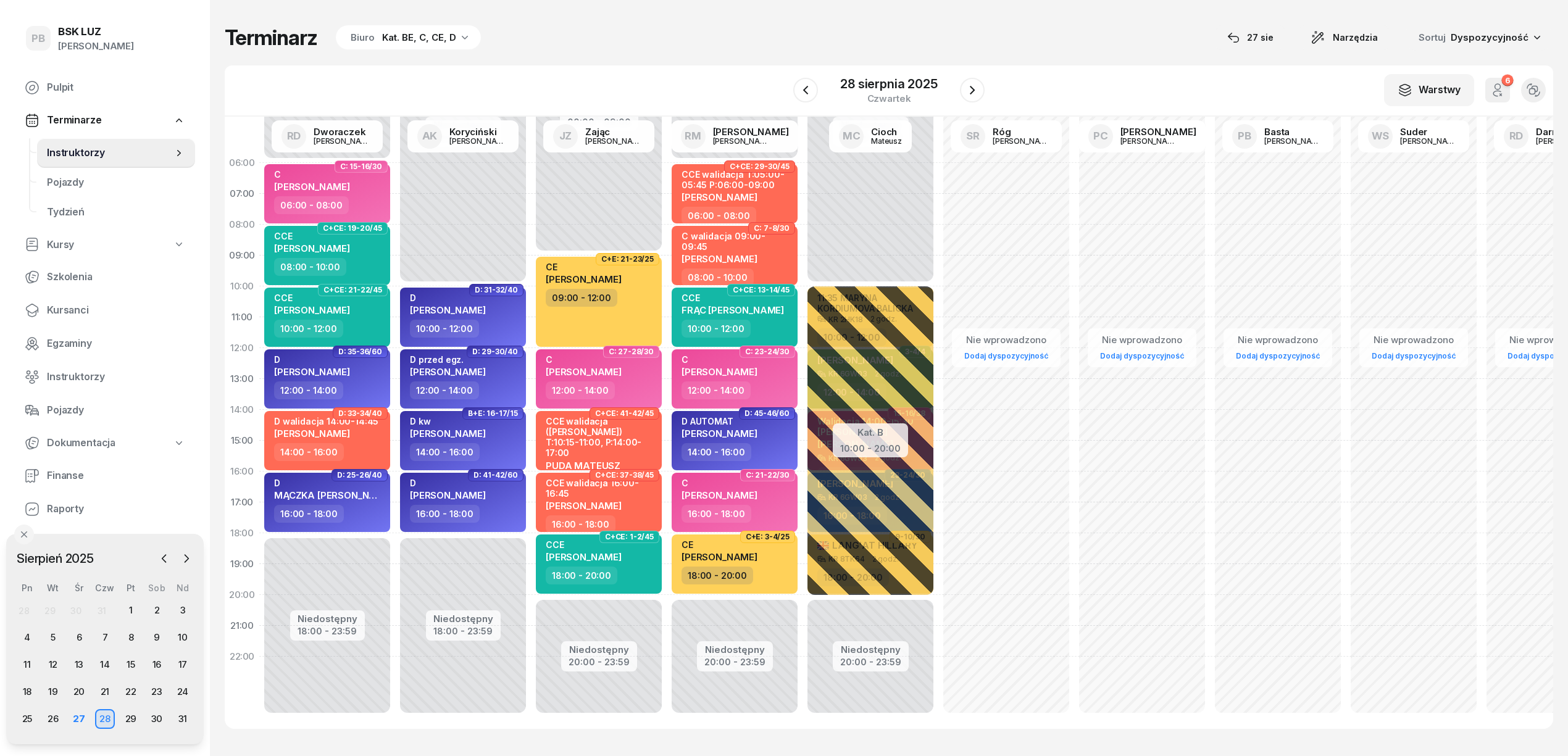
click at [716, 40] on div "Terminarz Biuro Kat. BE, C, CE, D [DATE] Narzędzia Sortuj Dyspozycyjność" at bounding box center [889, 37] width 1329 height 26
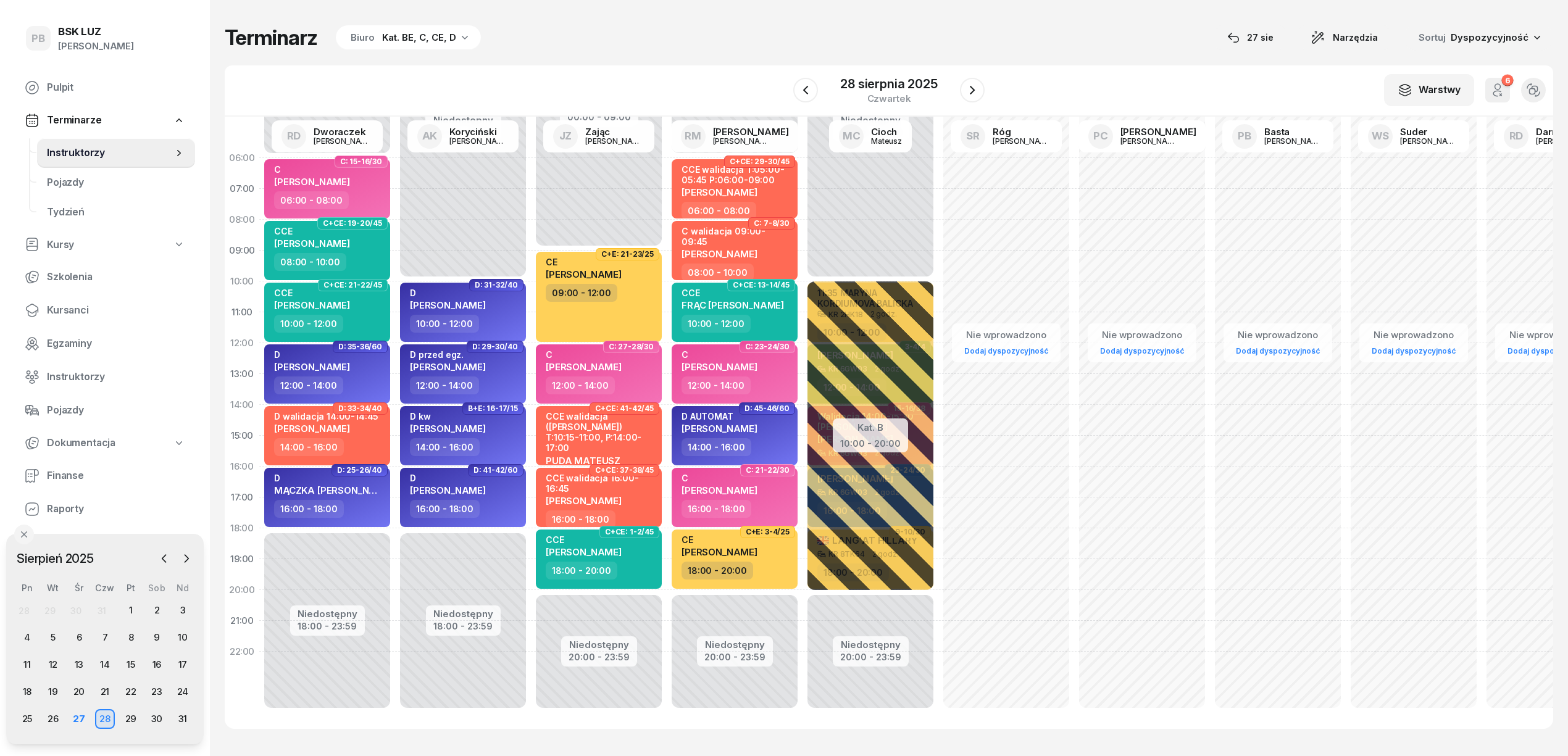
scroll to position [18, 0]
click at [1084, 29] on div "Terminarz Biuro Kat. BE, C, CE, D [DATE] Narzędzia Sortuj Dyspozycyjność" at bounding box center [889, 37] width 1329 height 26
click at [1078, 26] on div "Terminarz Biuro Kat. BE, C, CE, D [DATE] Narzędzia Sortuj Dyspozycyjność" at bounding box center [889, 37] width 1329 height 26
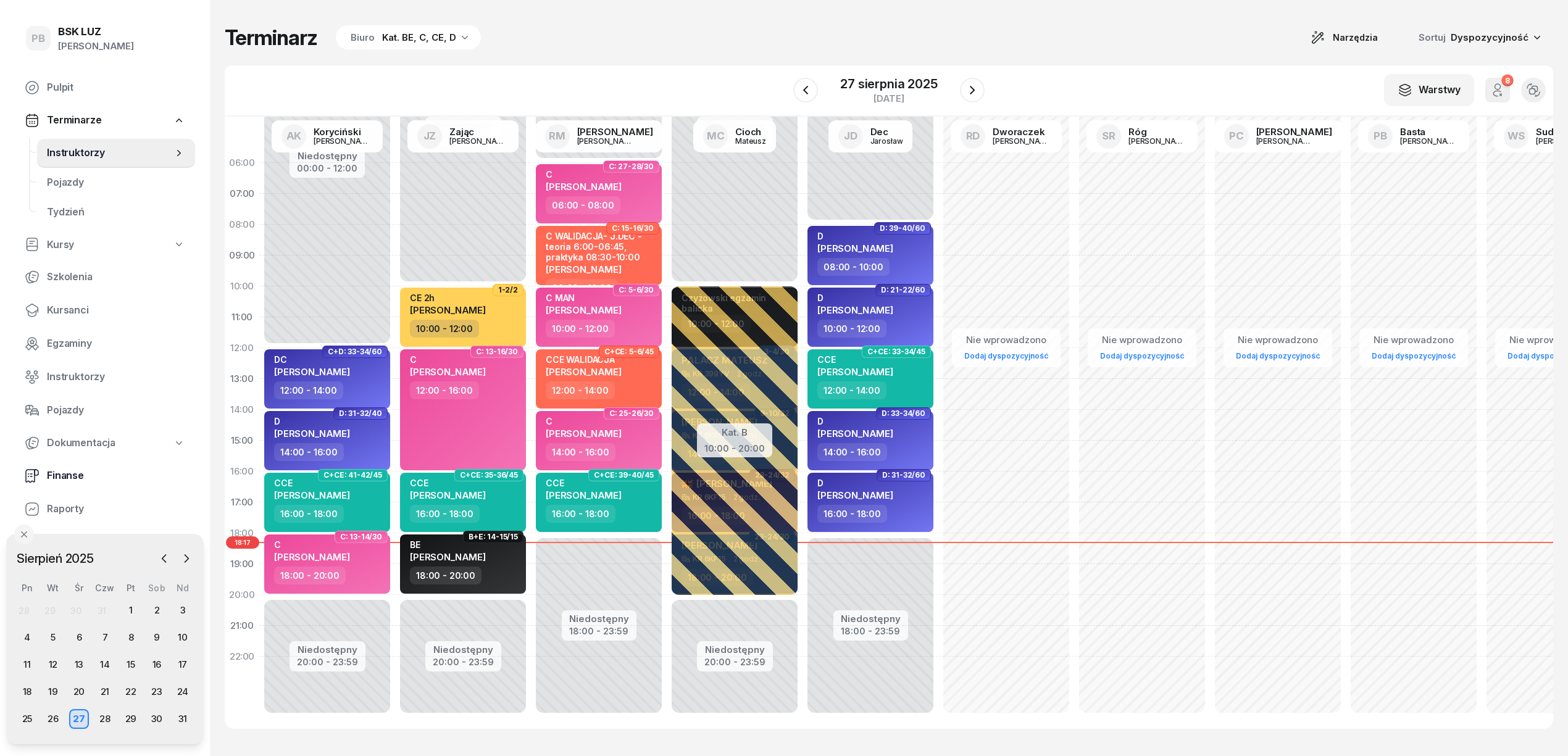
click at [79, 467] on span "Finanse" at bounding box center [116, 475] width 138 height 16
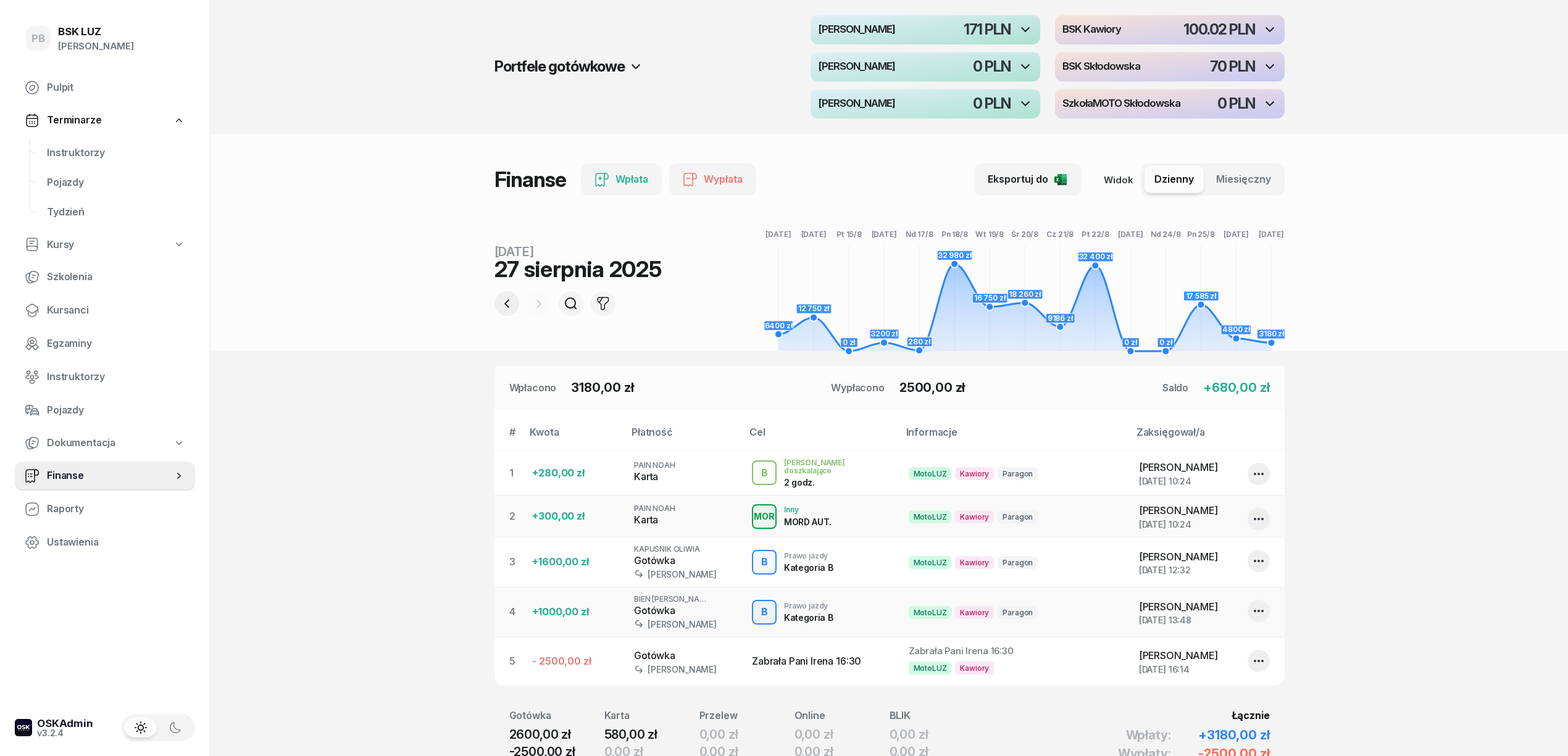
click at [510, 299] on icon "button" at bounding box center [507, 303] width 15 height 15
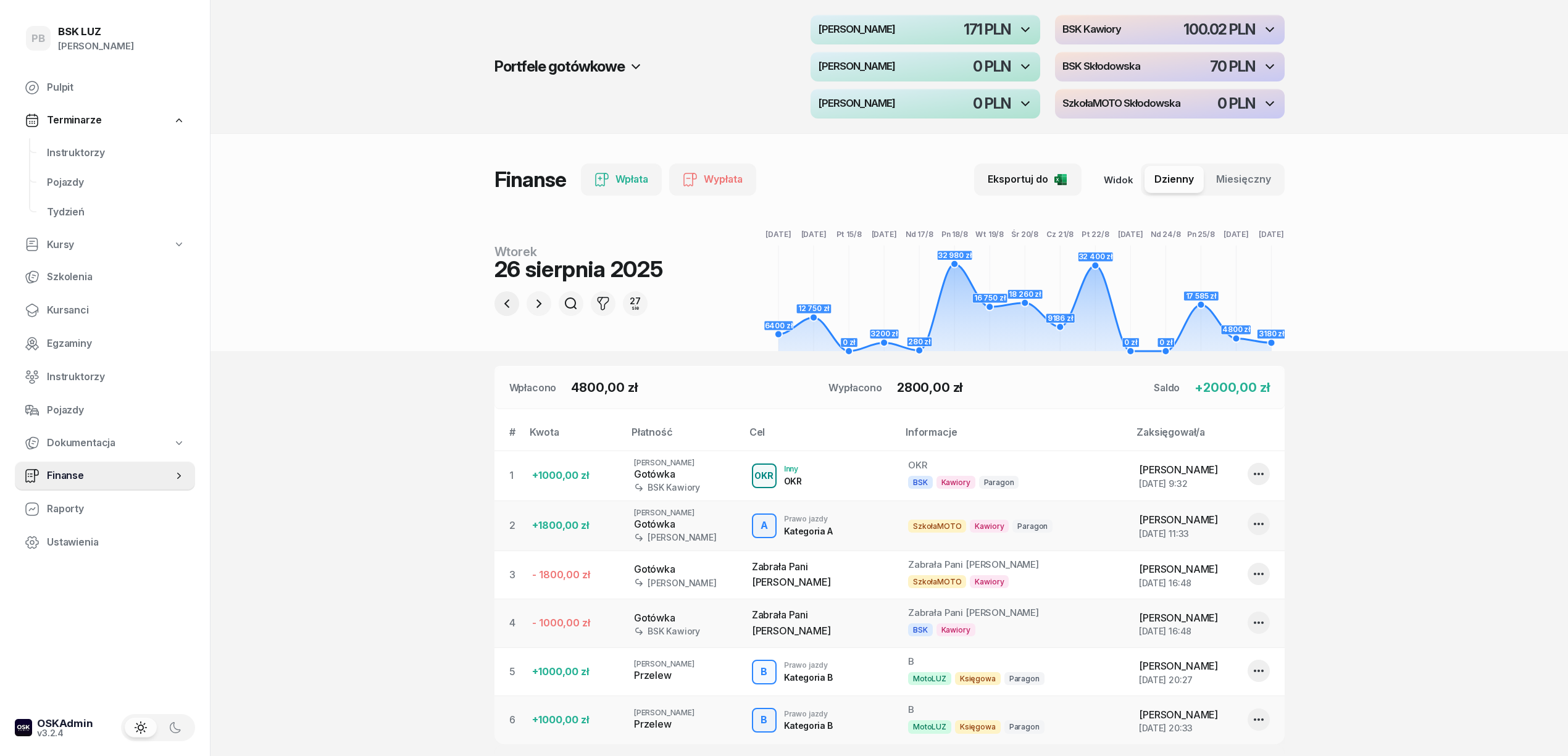
scroll to position [82, 0]
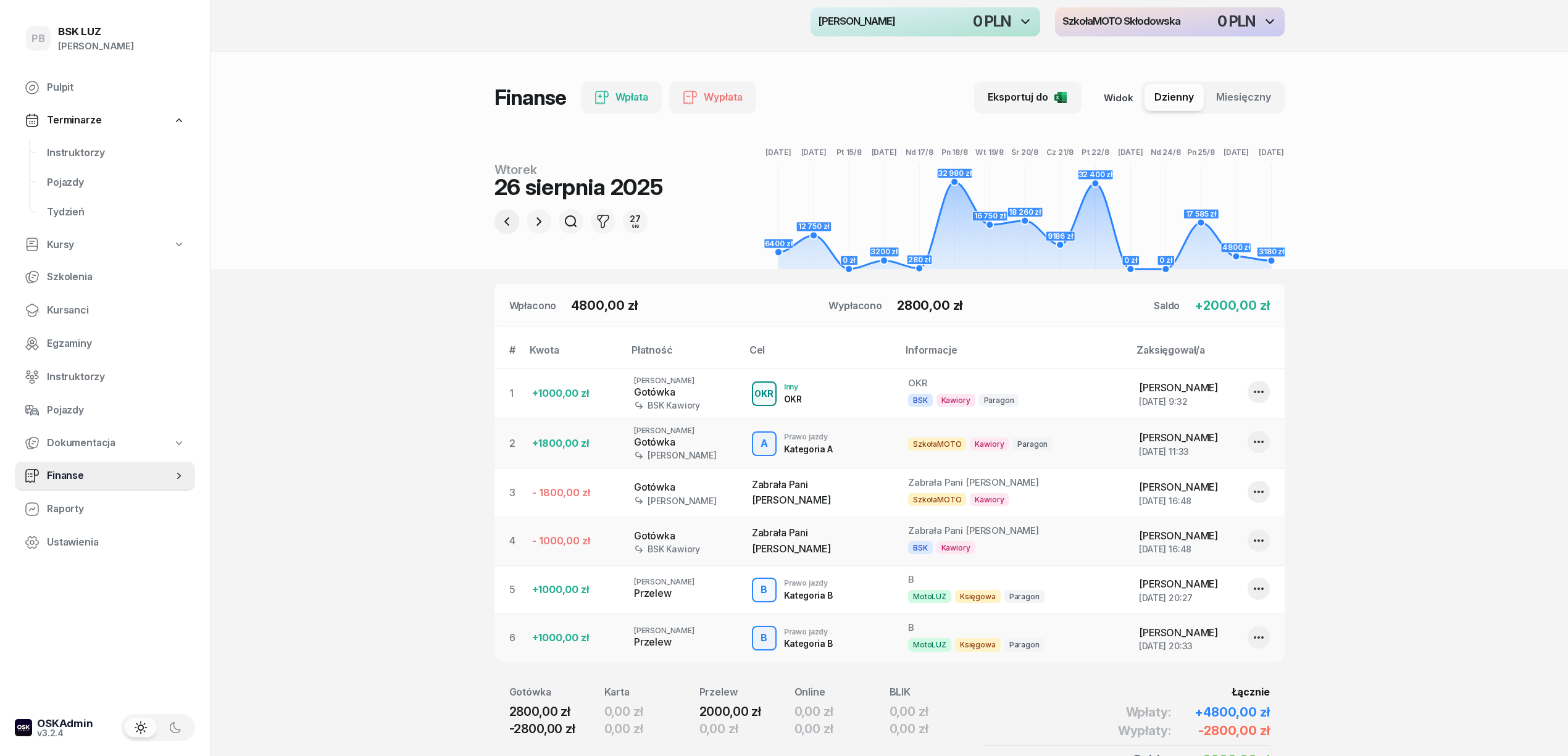
click at [510, 225] on icon "button" at bounding box center [507, 221] width 15 height 15
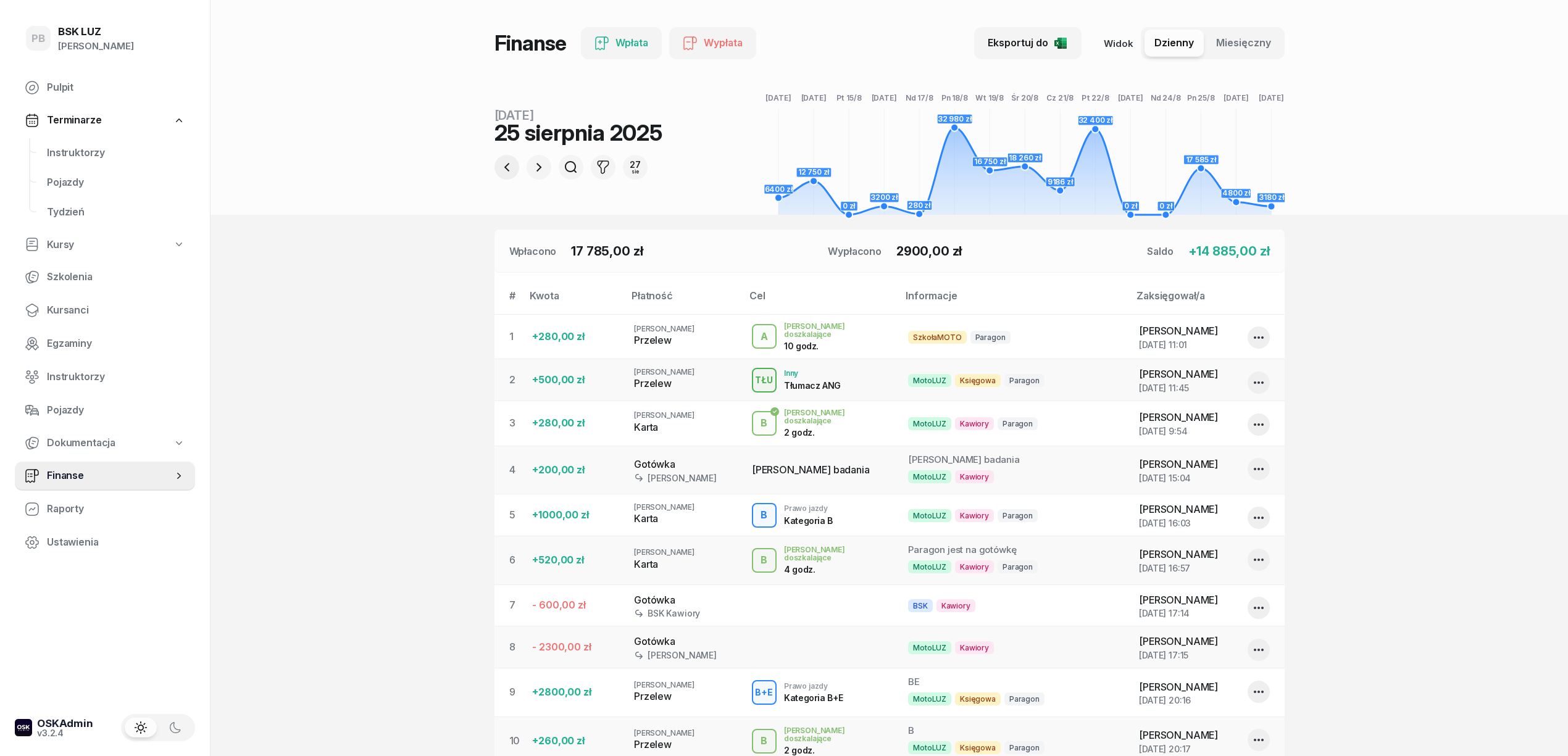
scroll to position [246, 0]
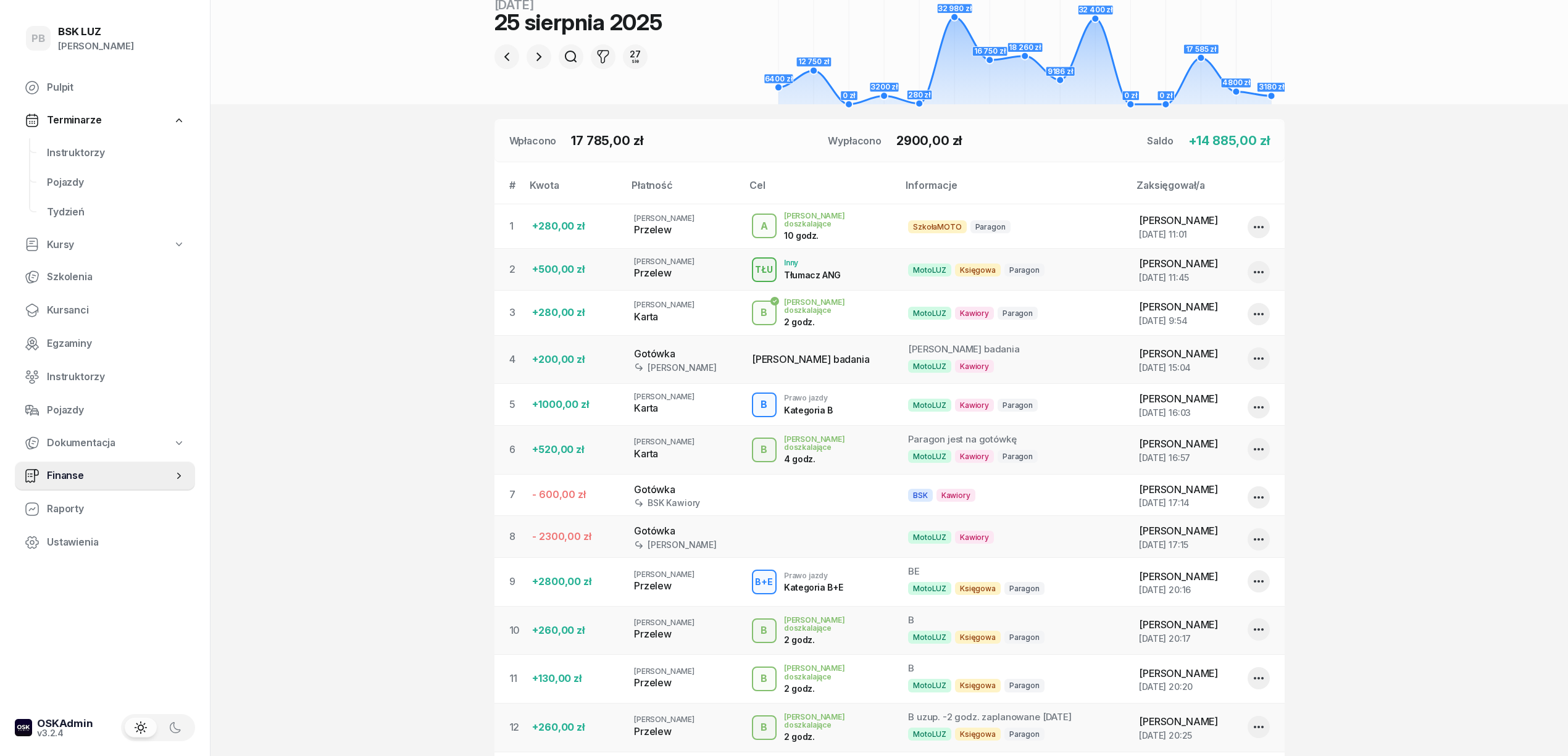
click at [815, 490] on td at bounding box center [820, 494] width 156 height 42
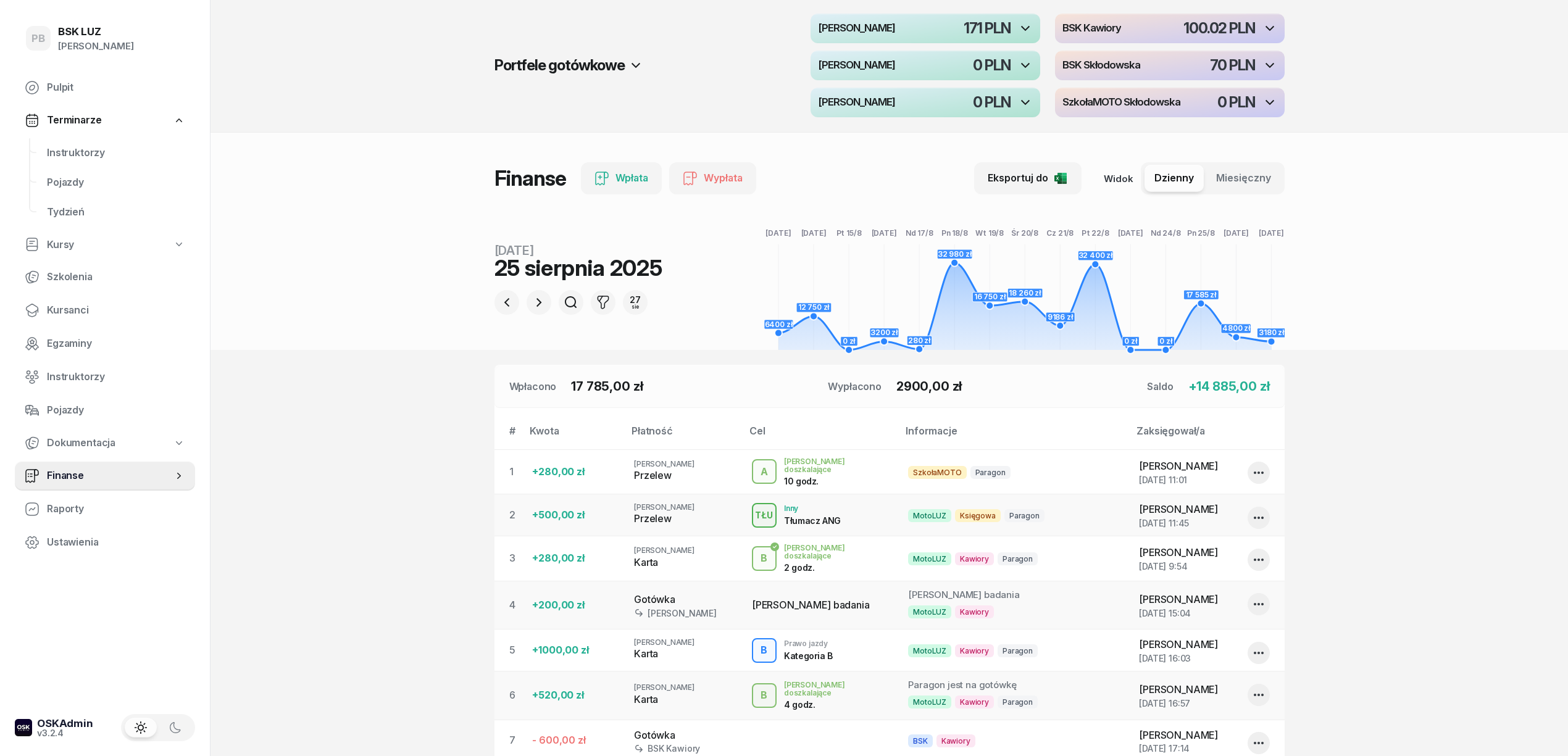
scroll to position [0, 0]
